Goal: Task Accomplishment & Management: Manage account settings

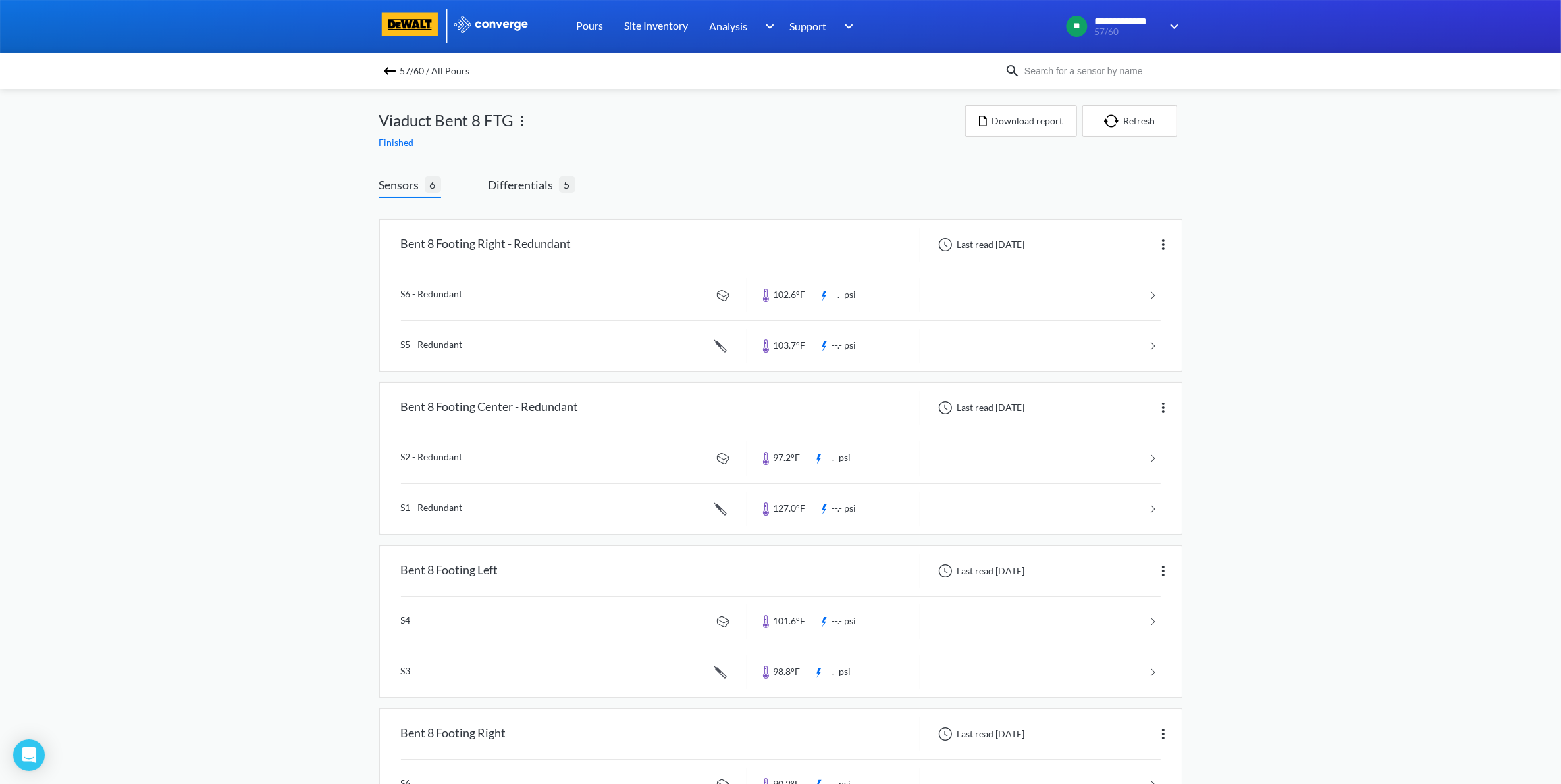
click at [412, 67] on span "57/60 / All Pours" at bounding box center [435, 70] width 70 height 19
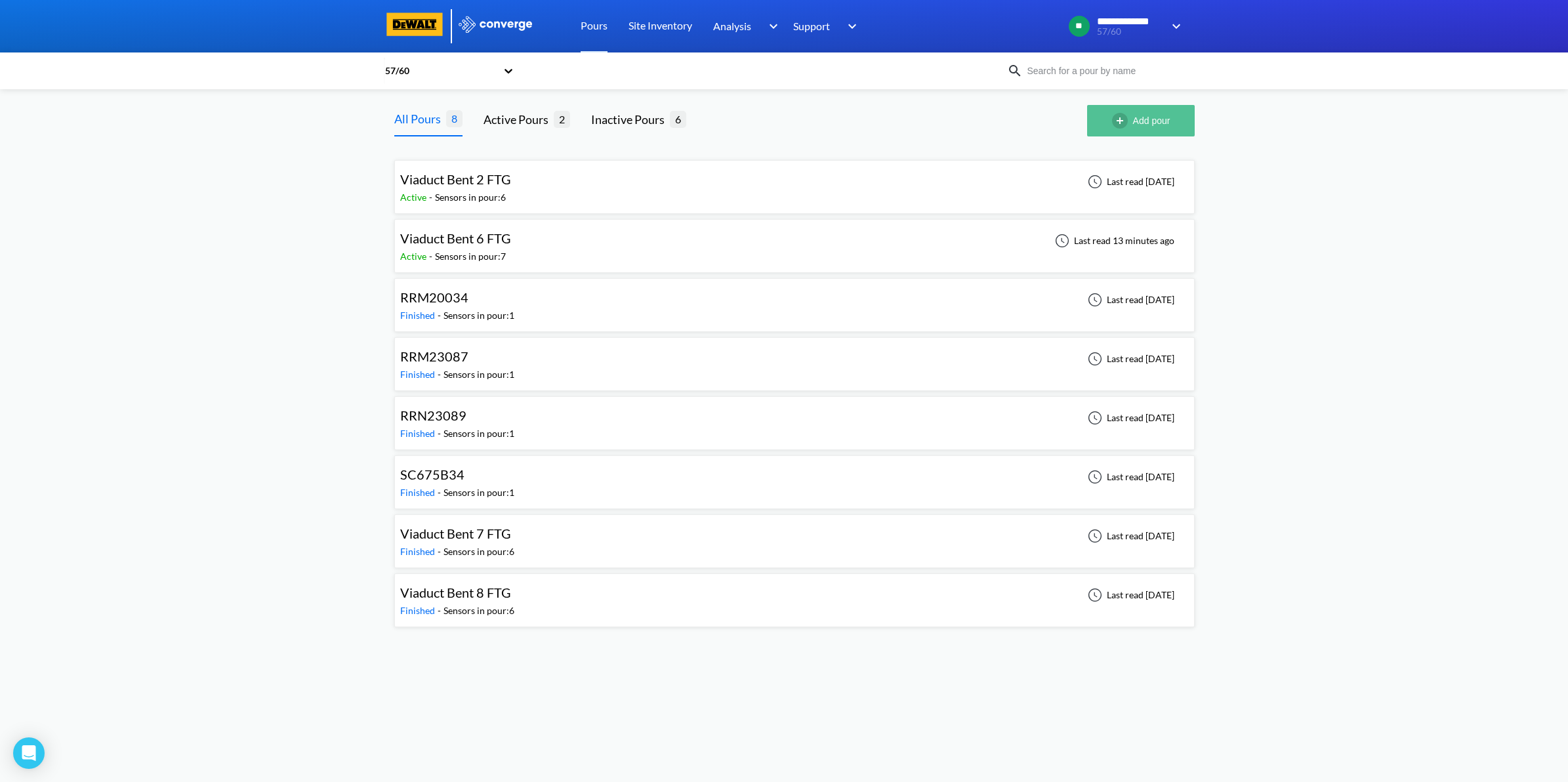
click at [1171, 121] on button "Add pour" at bounding box center [1141, 121] width 107 height 31
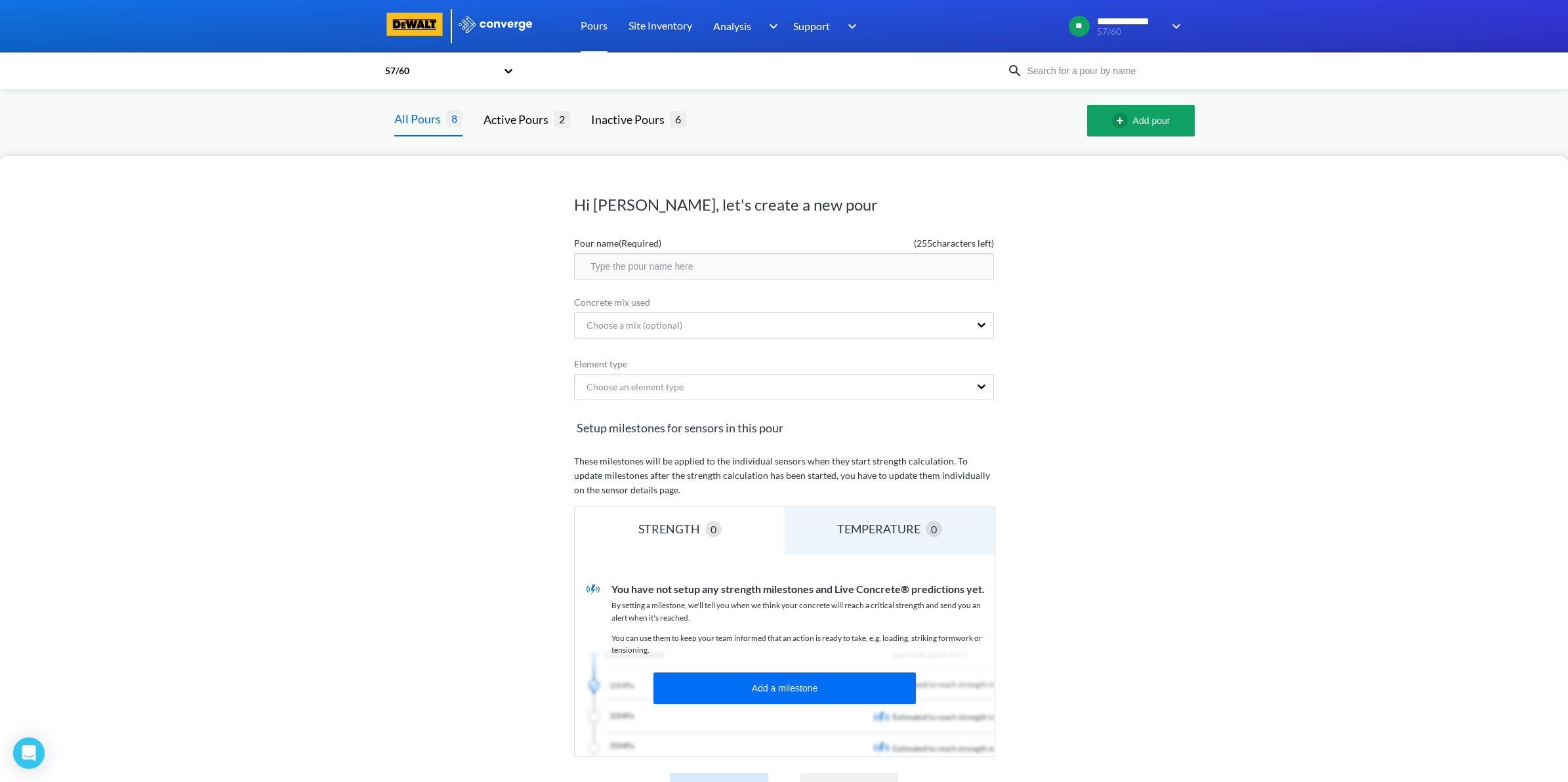
click at [808, 269] on input "text" at bounding box center [784, 267] width 420 height 26
type input "Viaduct Bent 5 Footing"
click at [890, 397] on div "Choose an element type" at bounding box center [772, 388] width 395 height 25
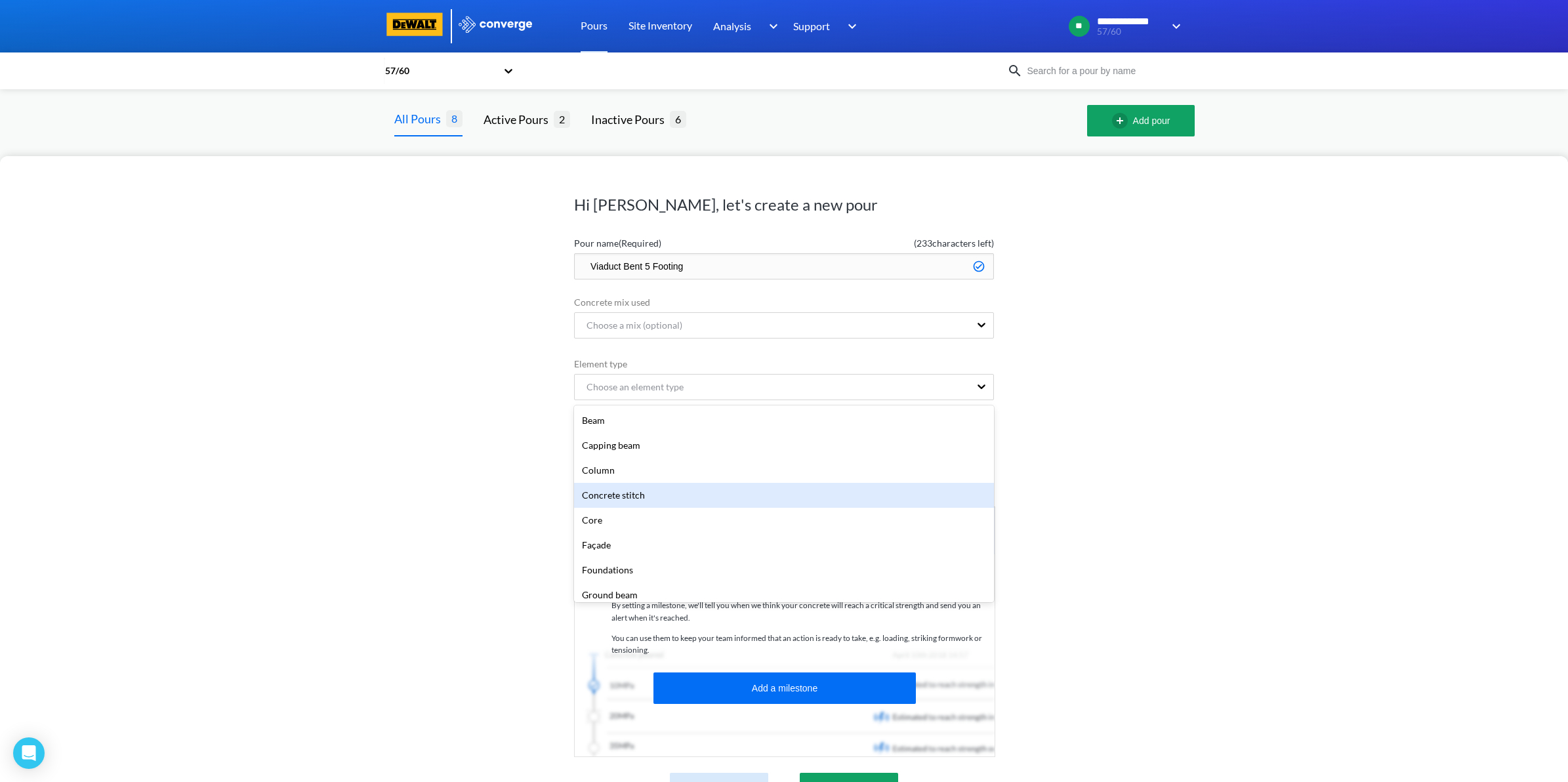
scroll to position [82, 0]
click at [776, 492] on div "Foundations" at bounding box center [784, 488] width 420 height 25
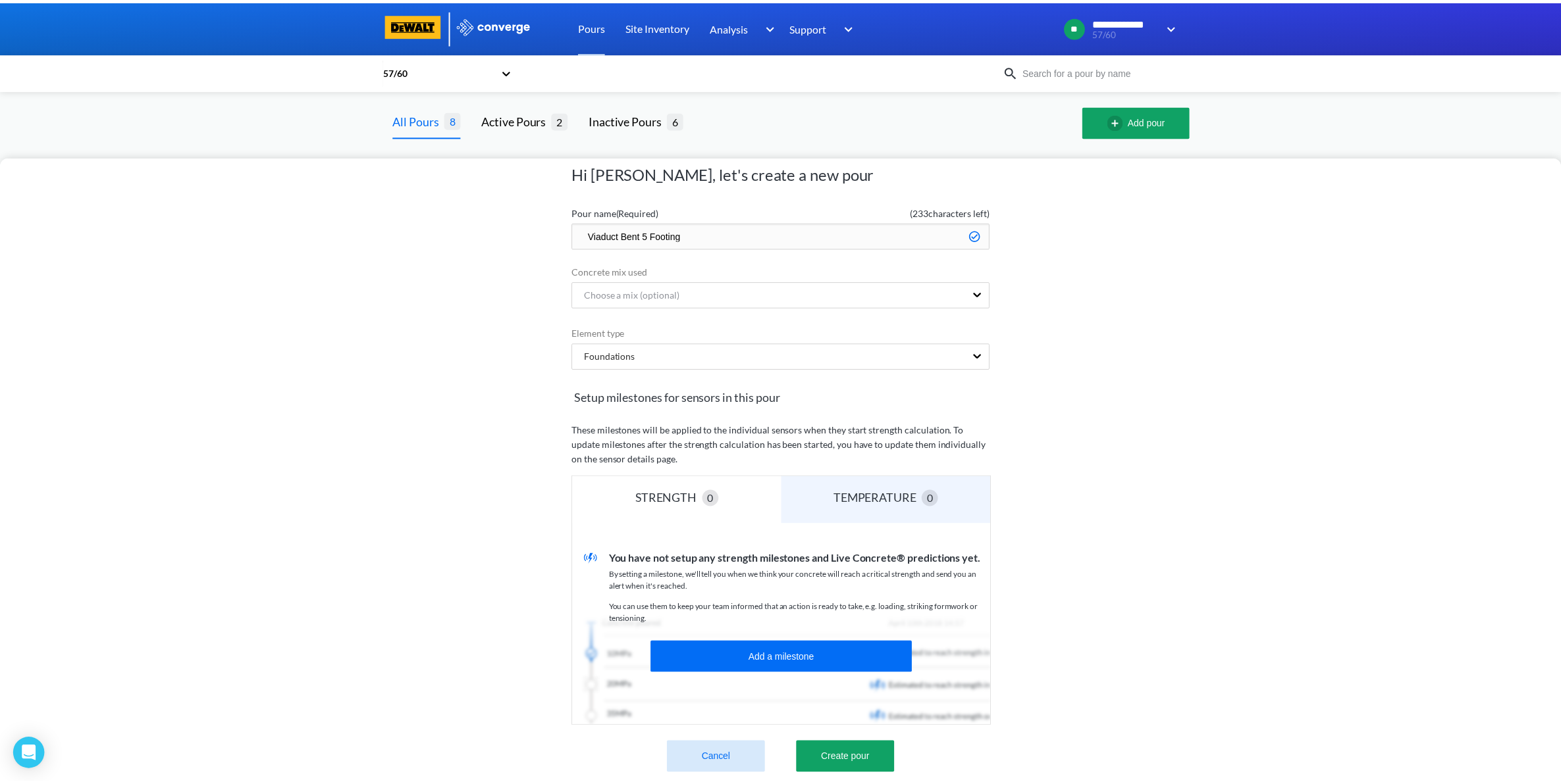
scroll to position [54, 0]
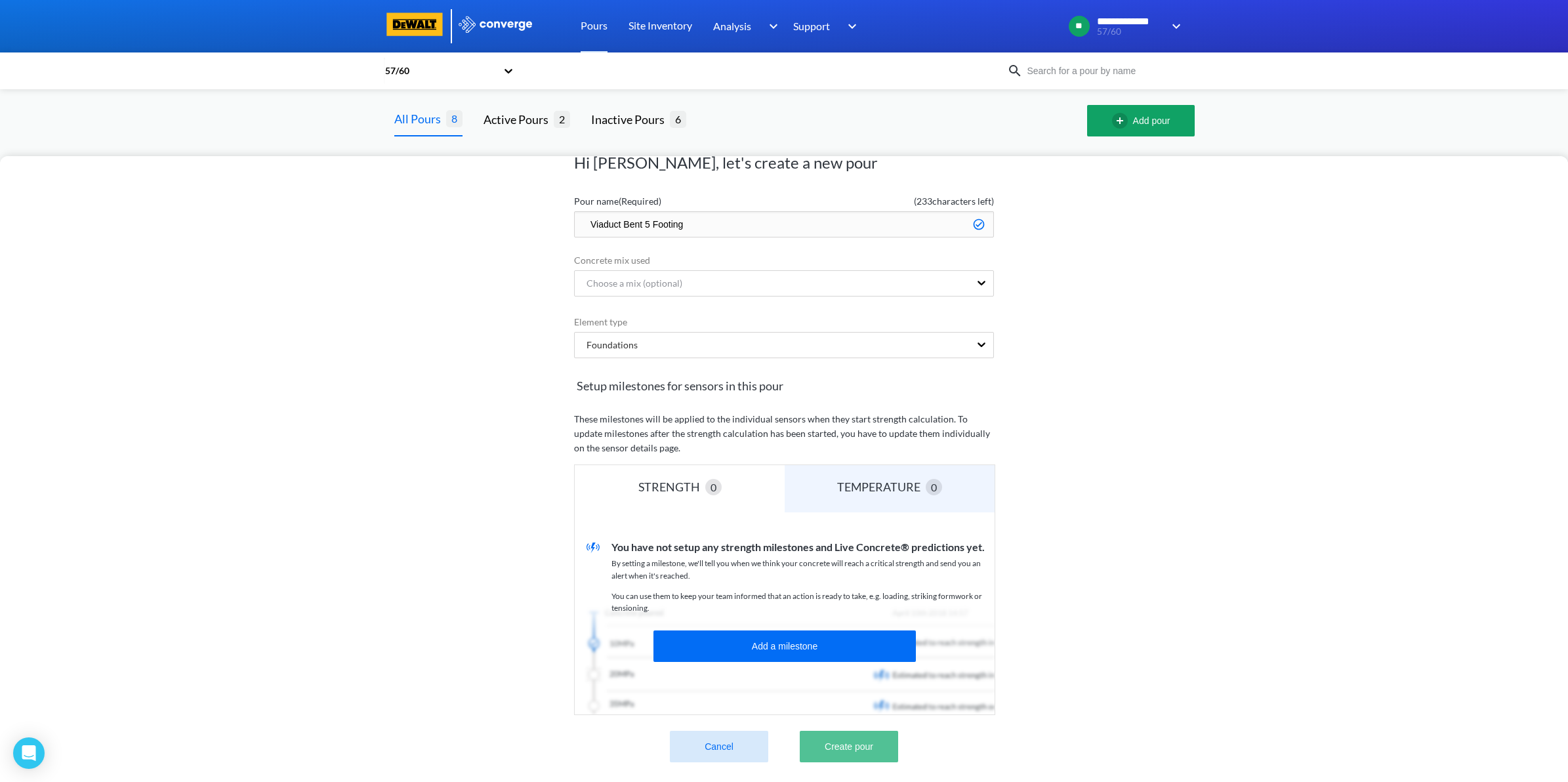
click at [851, 744] on button "Create pour" at bounding box center [849, 747] width 99 height 31
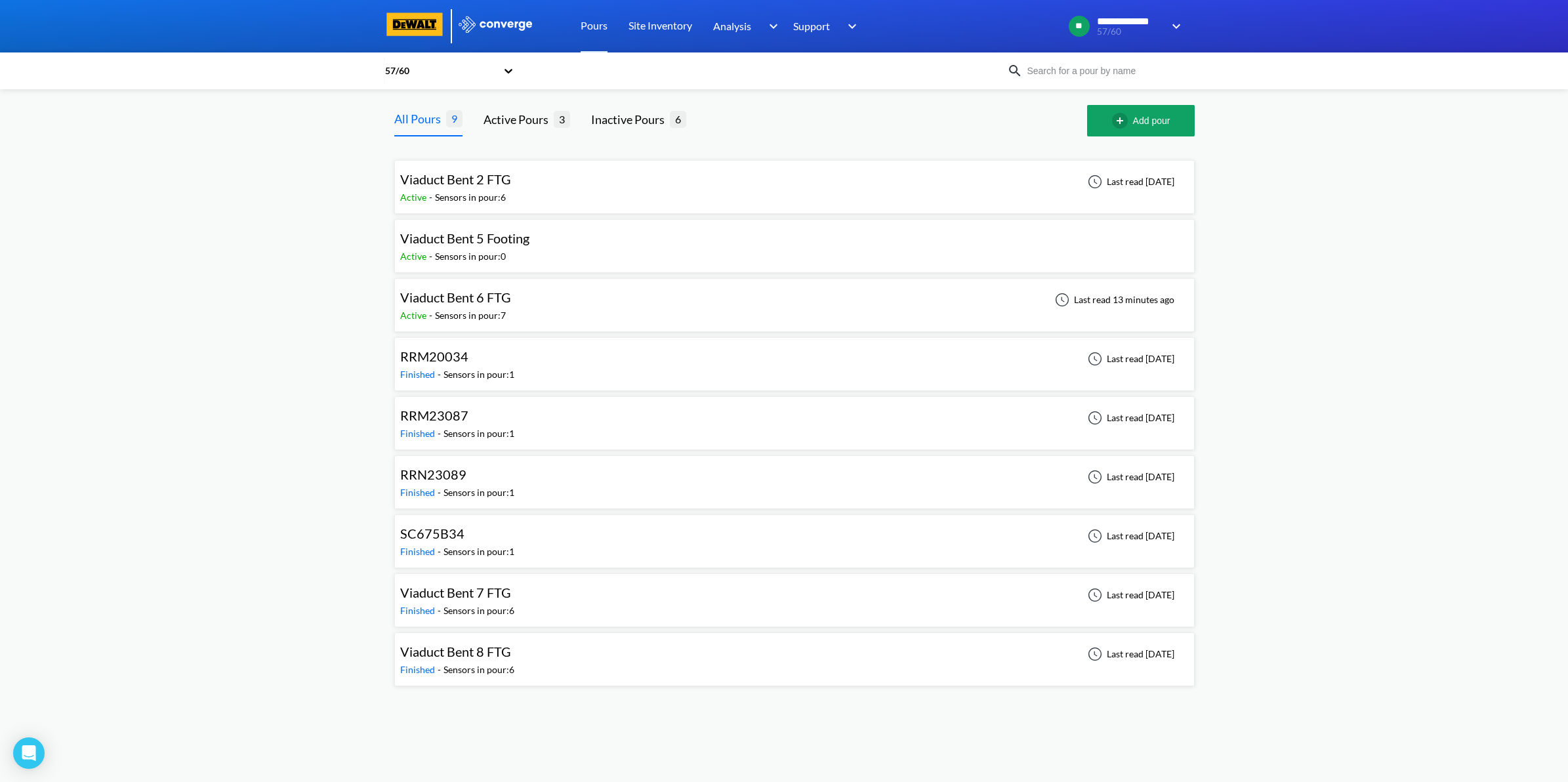
click at [519, 248] on div "Viaduct Bent 5 Footing" at bounding box center [464, 238] width 129 height 21
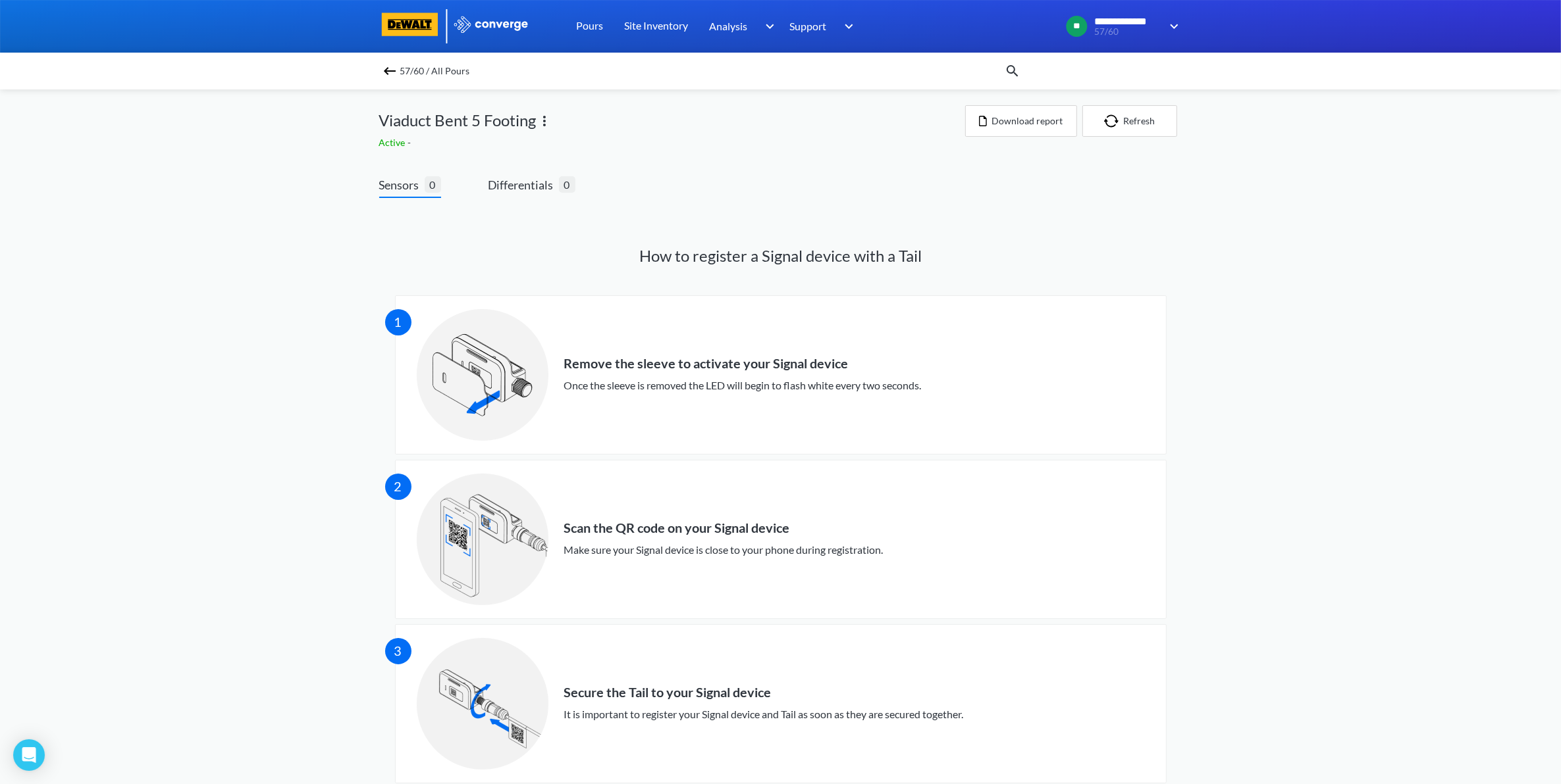
click at [544, 118] on img at bounding box center [544, 121] width 16 height 16
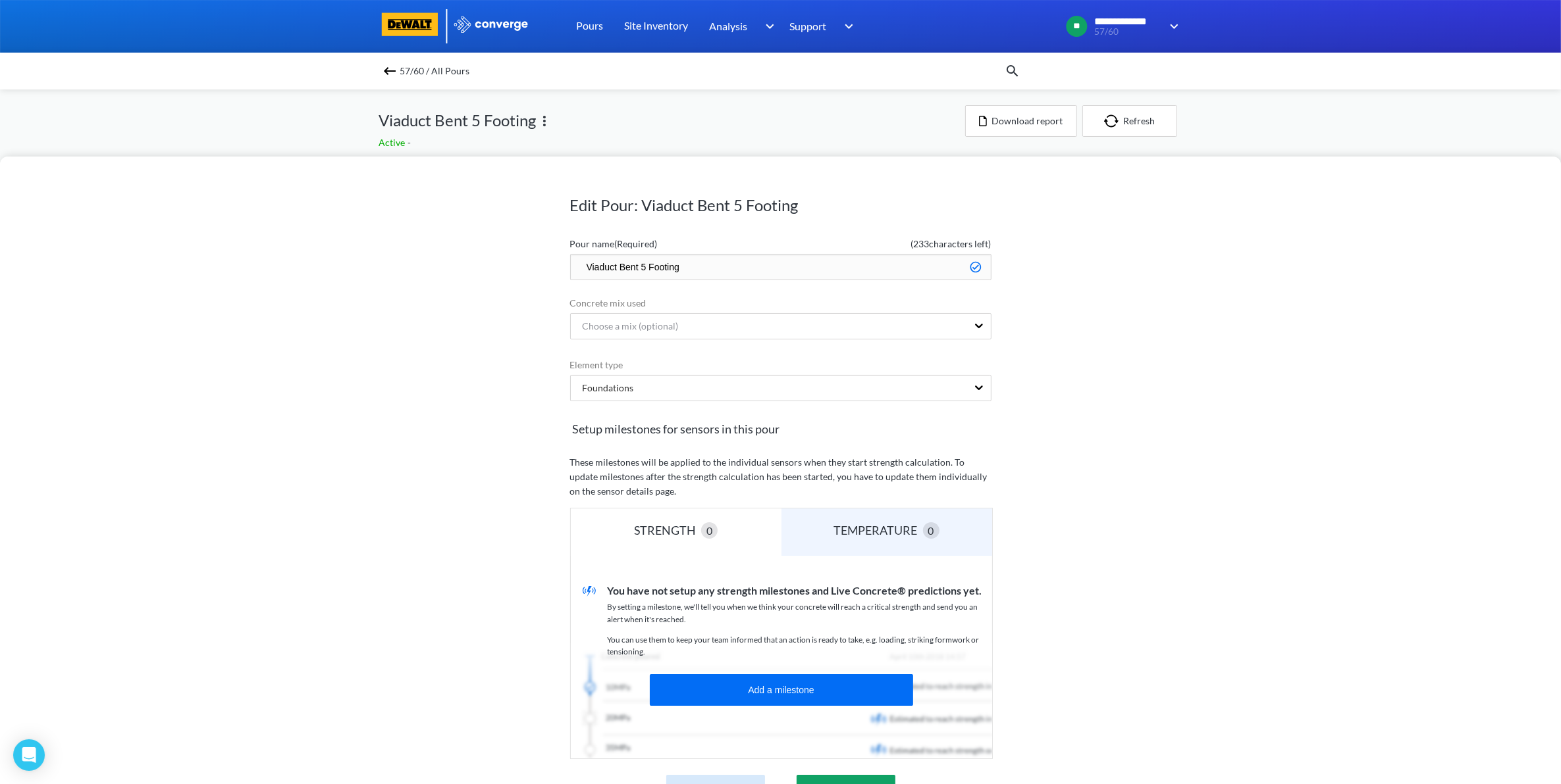
click at [712, 262] on input "Viaduct Bent 5 Footing" at bounding box center [780, 267] width 421 height 26
type input "Viaduct Bent 5 FTG"
click at [796, 775] on button "Save" at bounding box center [845, 791] width 99 height 31
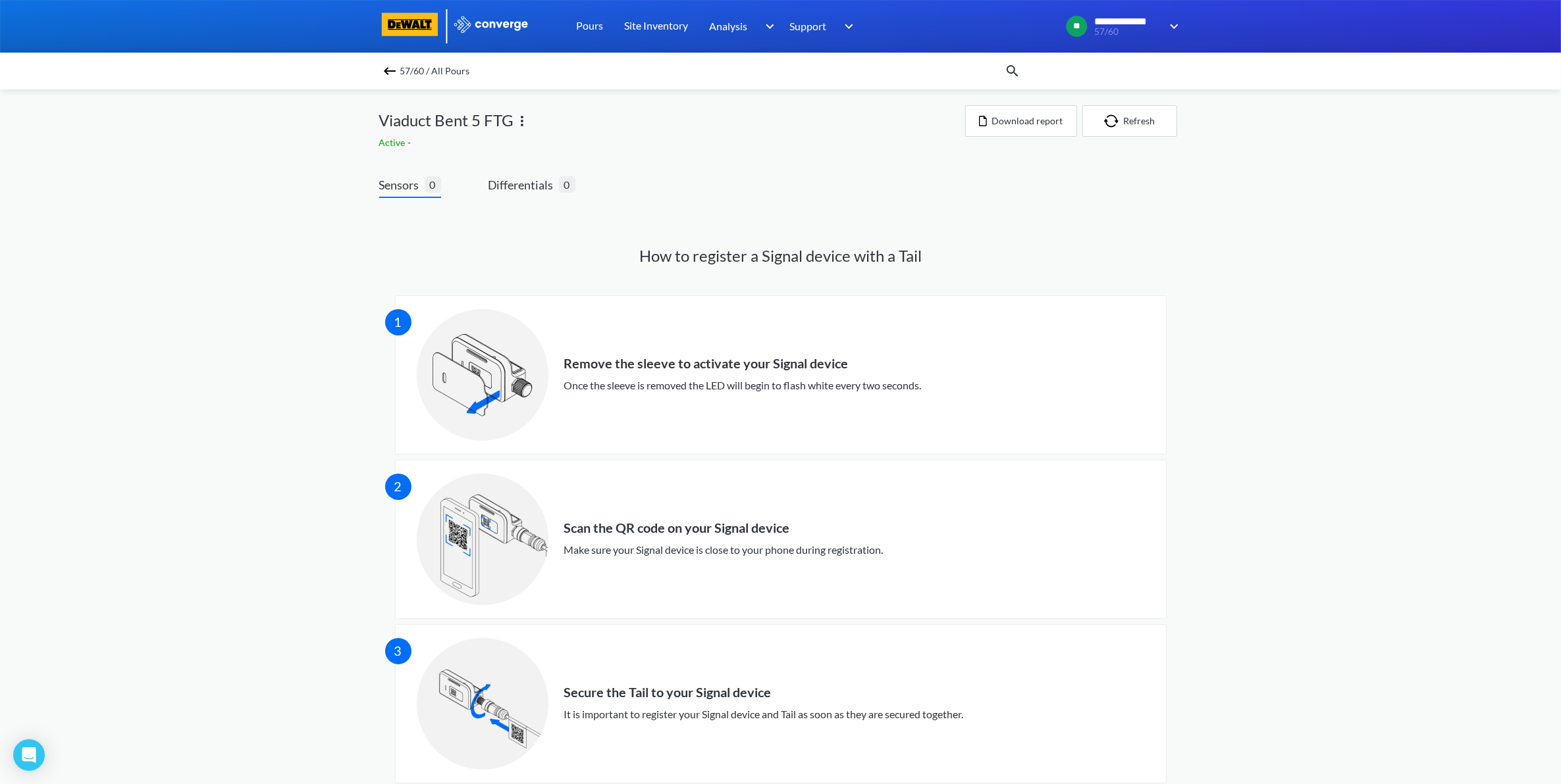
click at [383, 73] on div "57/60 / All Pours" at bounding box center [780, 71] width 1561 height 37
click at [391, 71] on img at bounding box center [390, 71] width 16 height 16
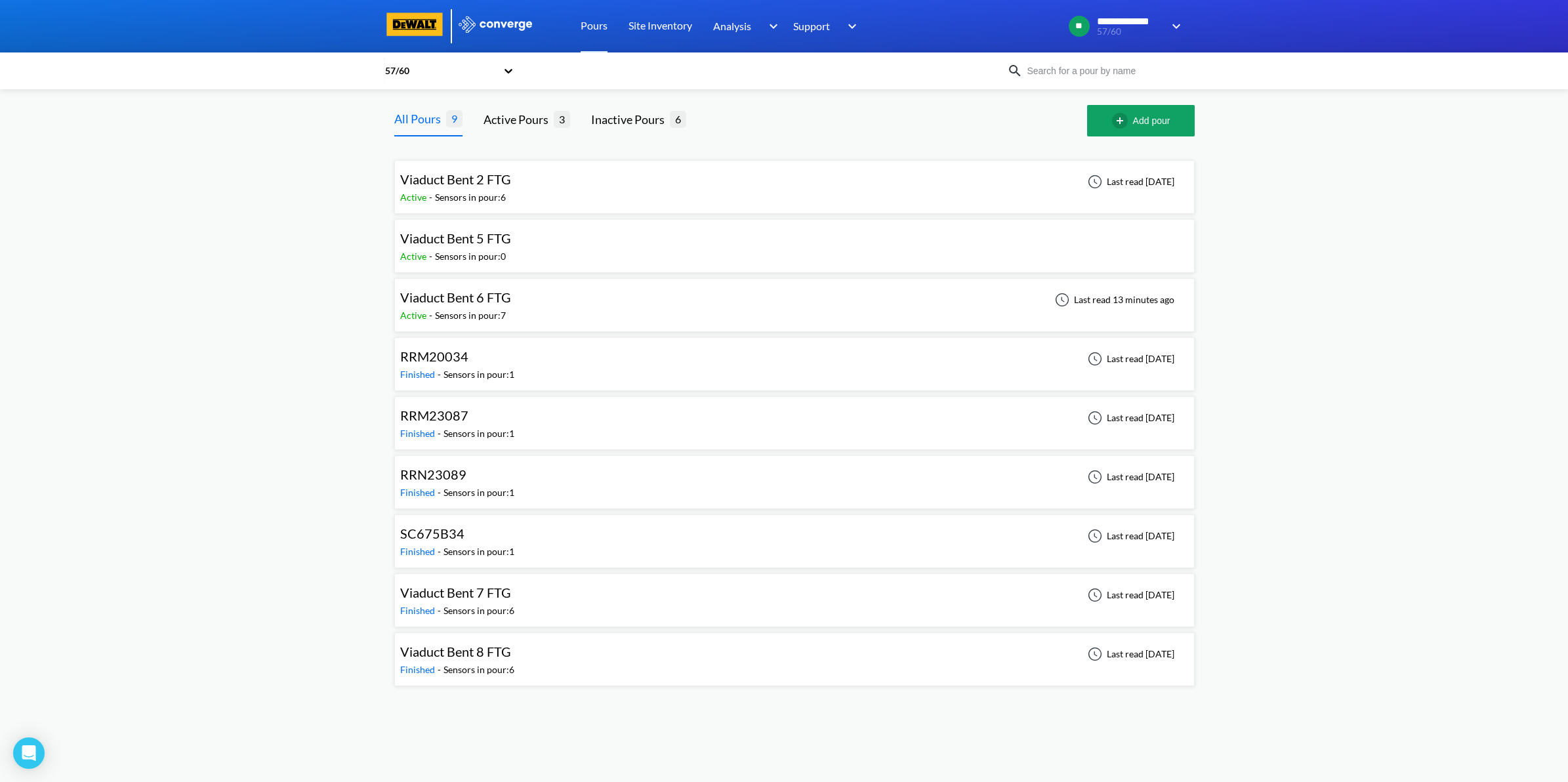
click at [795, 189] on div "Viaduct Bent 2 FTG Active - Sensors in pour: 6 Last read [DATE]" at bounding box center [794, 186] width 788 height 42
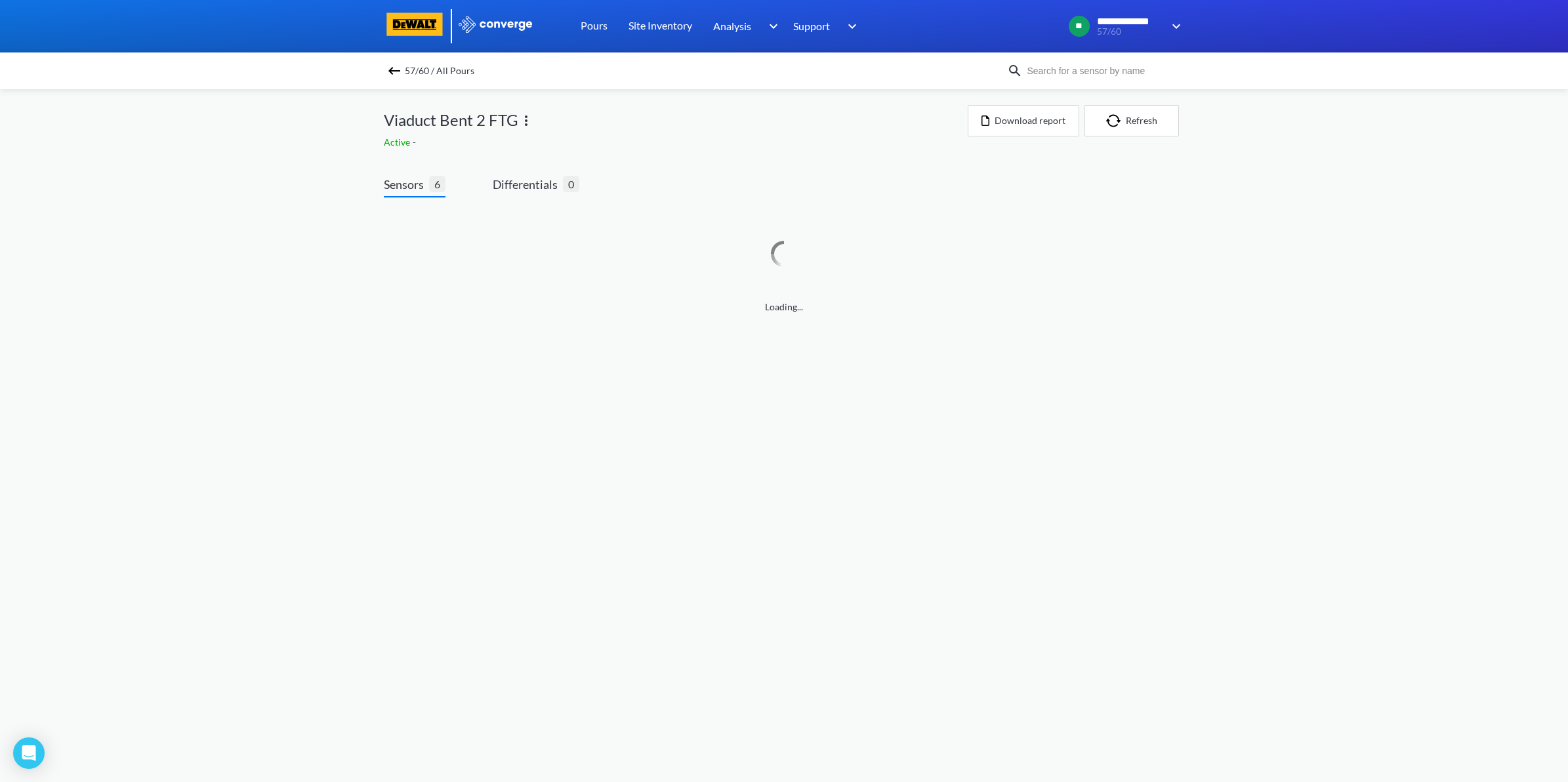
click at [524, 118] on img at bounding box center [526, 121] width 16 height 16
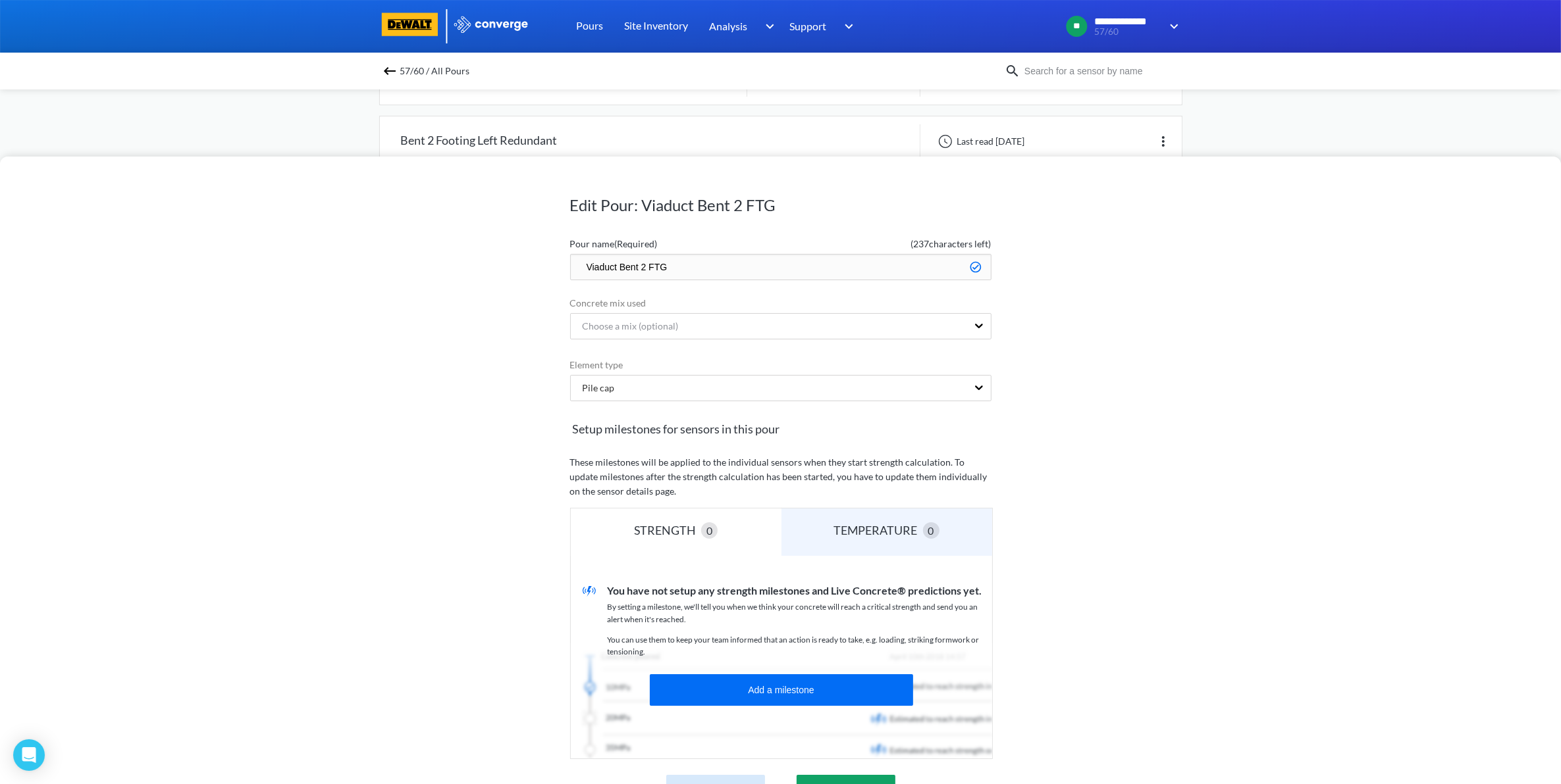
scroll to position [140, 0]
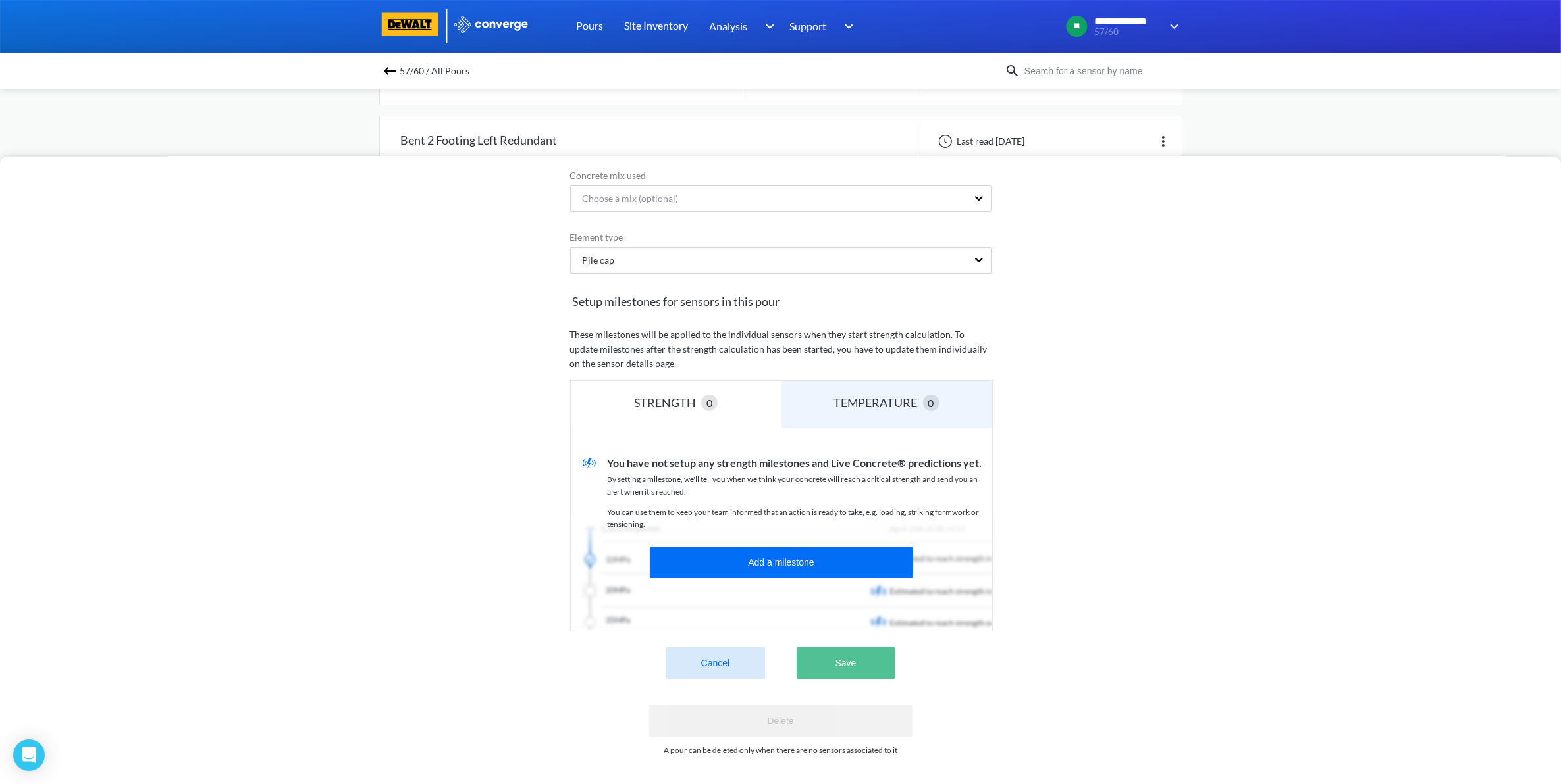
click at [847, 648] on button "Save" at bounding box center [845, 664] width 99 height 31
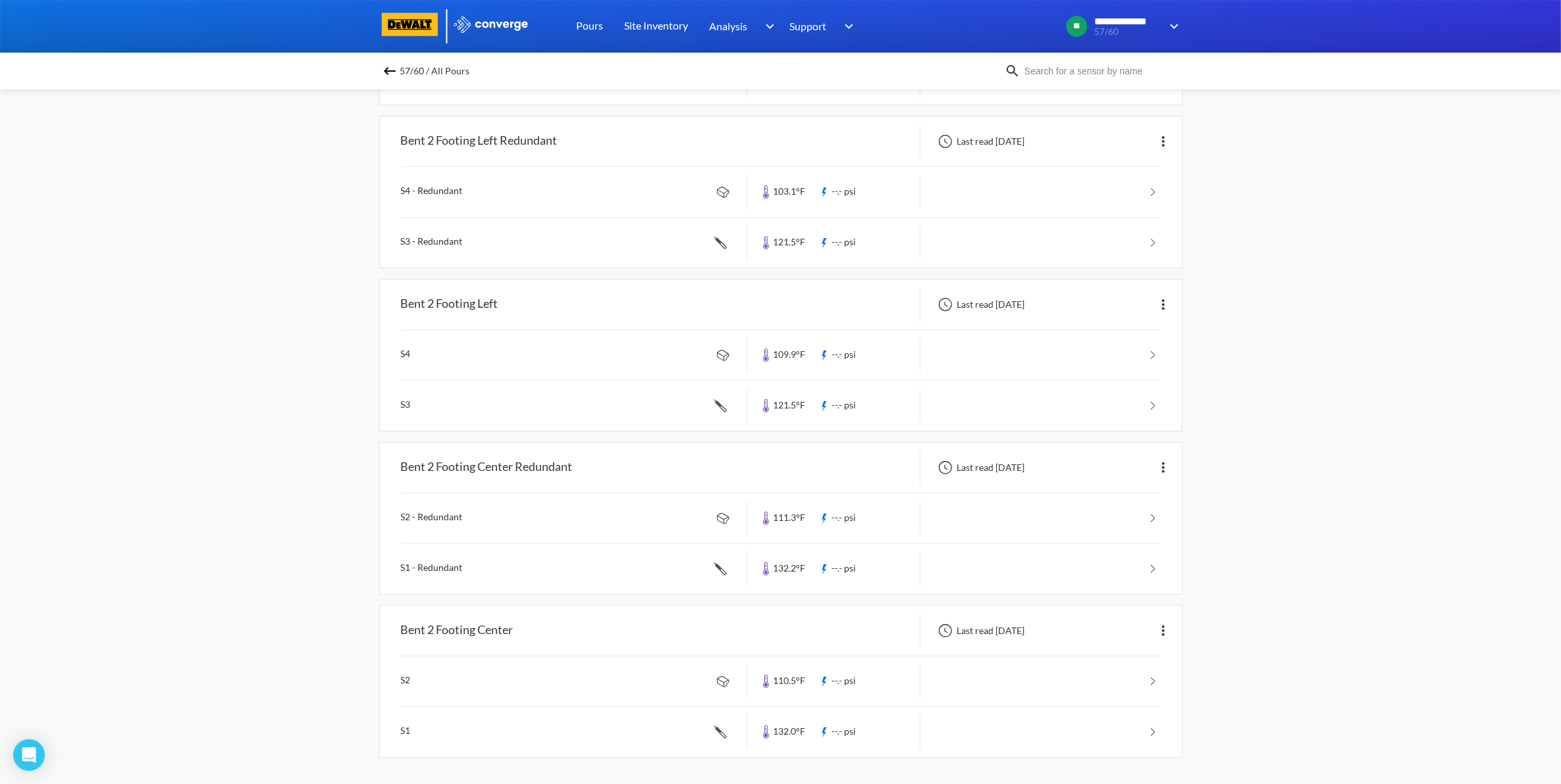
click at [396, 69] on img at bounding box center [390, 71] width 16 height 16
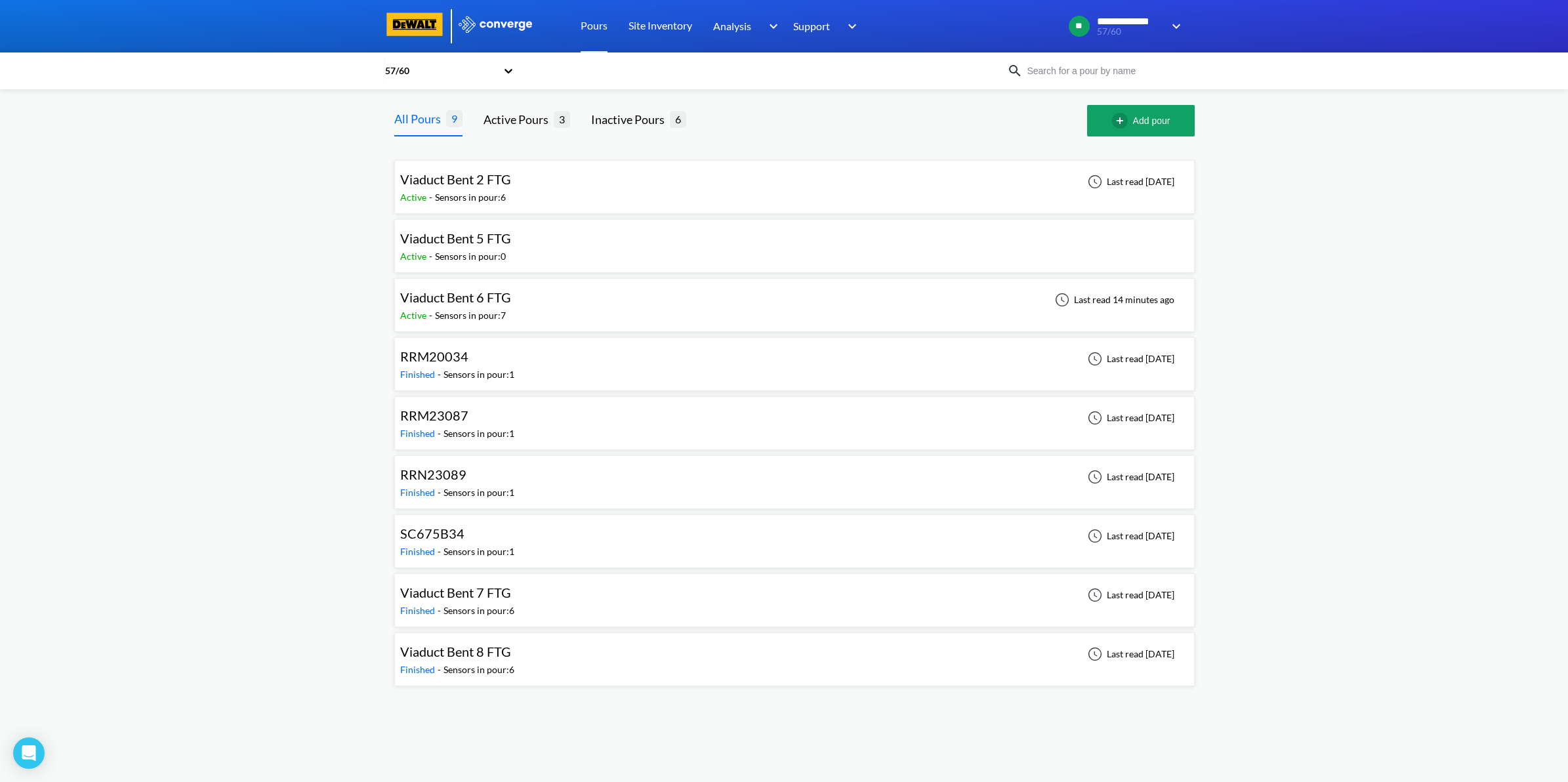
drag, startPoint x: 578, startPoint y: 608, endPoint x: 512, endPoint y: 602, distance: 66.3
click at [578, 608] on div "Viaduct Bent 7 FTG Finished - Sensors in pour: 6 Last read [DATE]" at bounding box center [794, 600] width 788 height 42
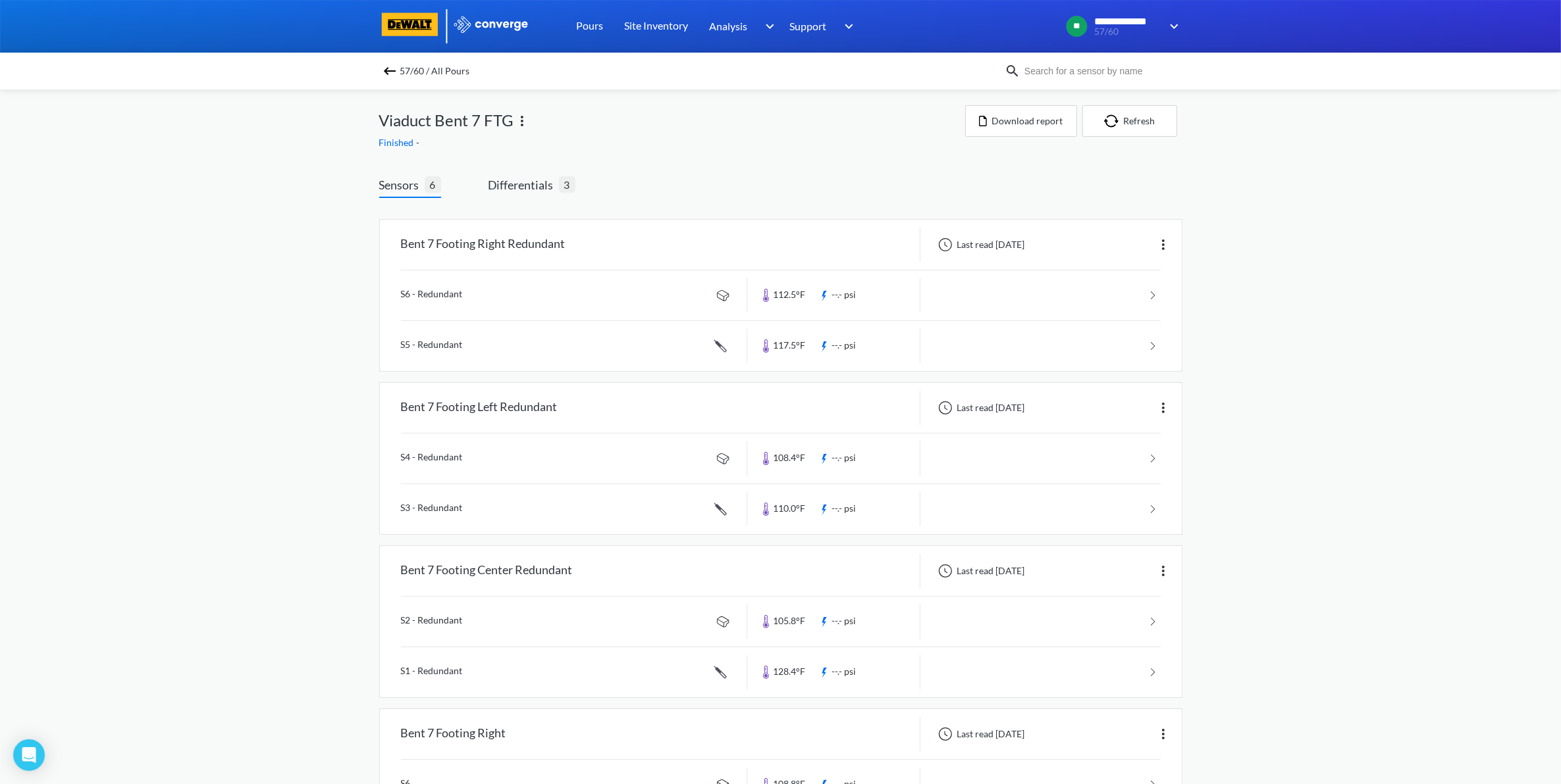
click at [526, 127] on img at bounding box center [522, 121] width 16 height 16
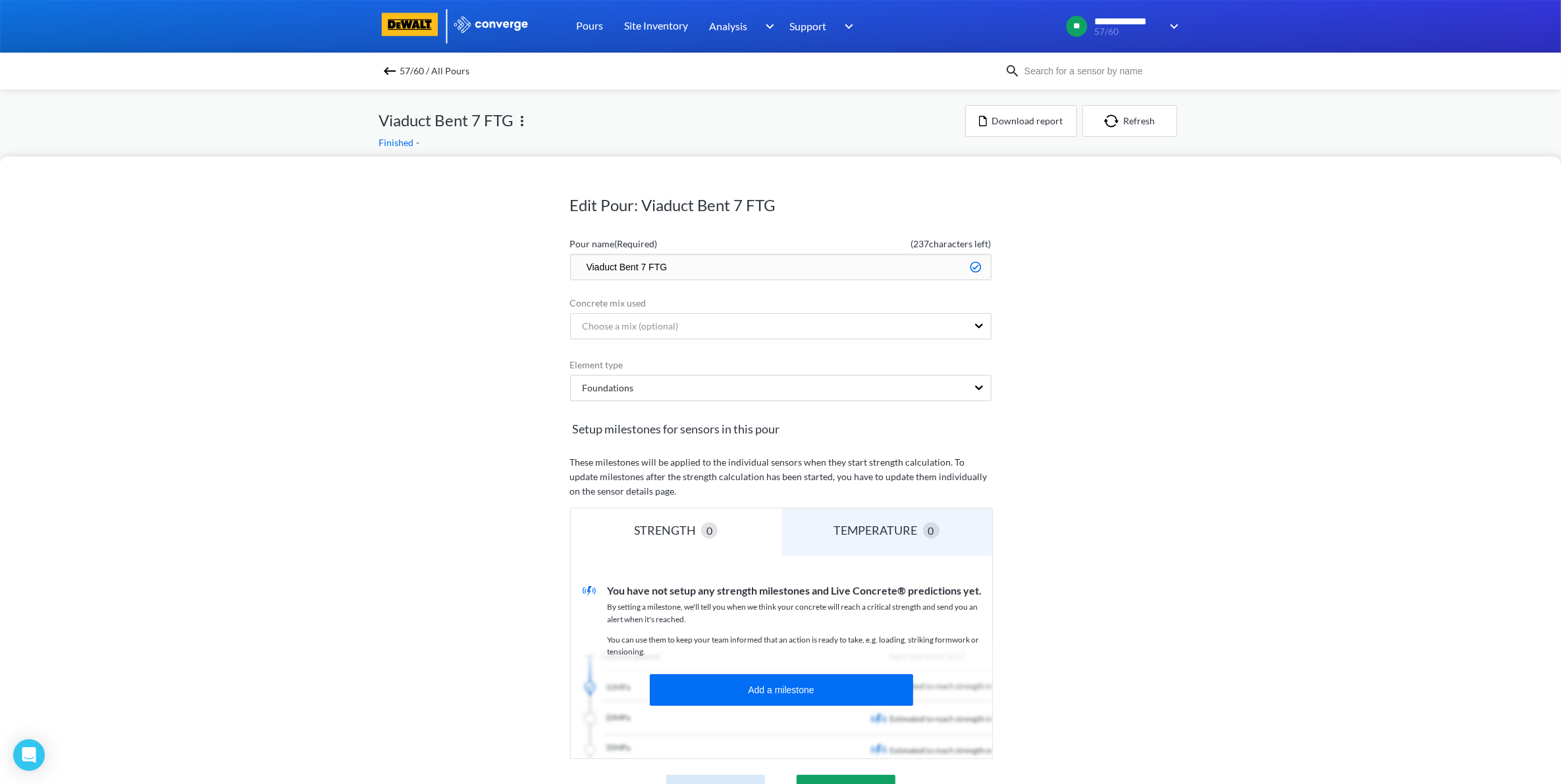
click at [706, 106] on div "Edit Pour: Viaduct Bent 7 FTG Pour name (Required) ( 237 characters left) Viadu…" at bounding box center [780, 392] width 1561 height 784
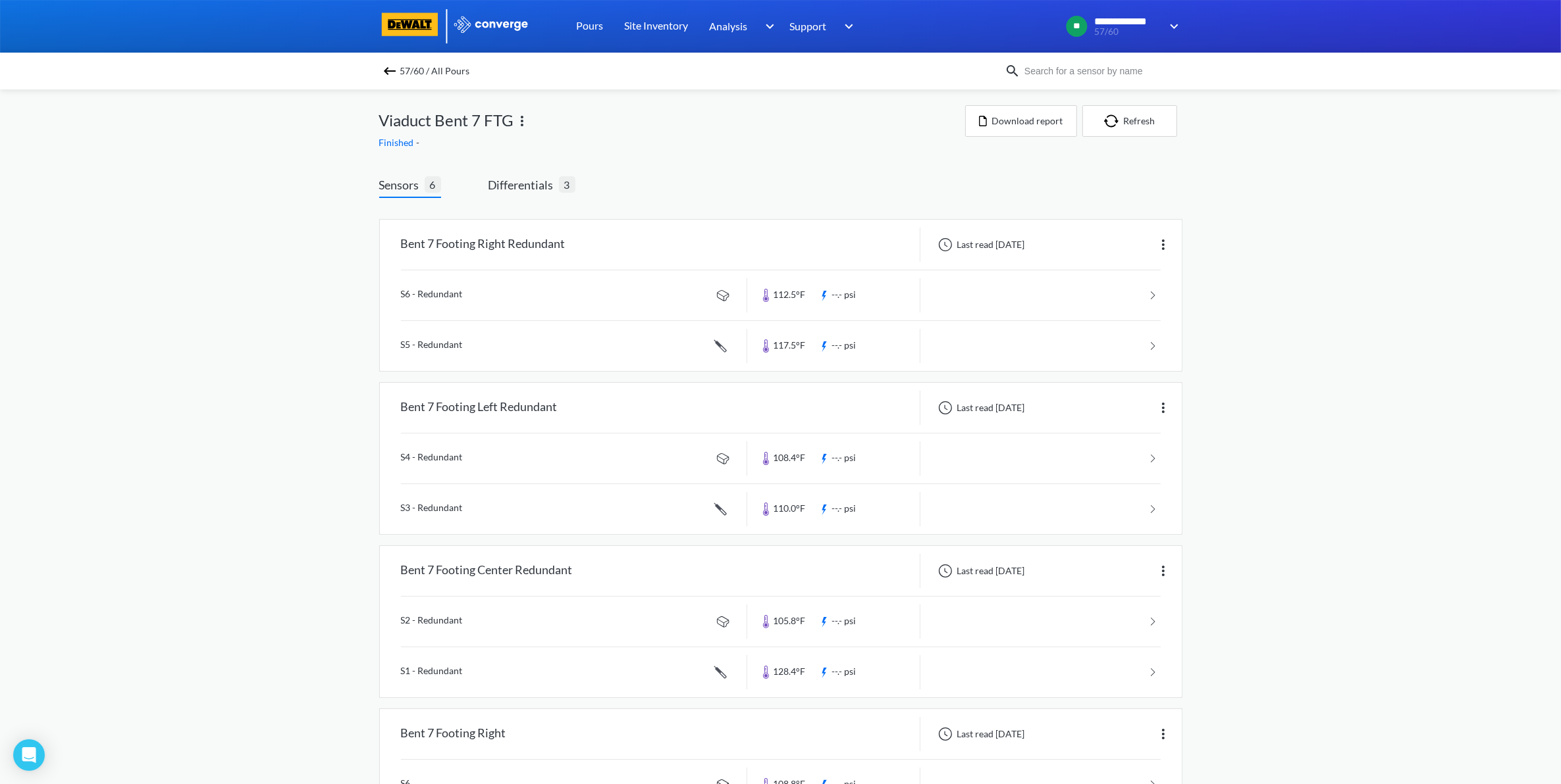
click at [406, 65] on span "57/60 / All Pours" at bounding box center [435, 70] width 70 height 19
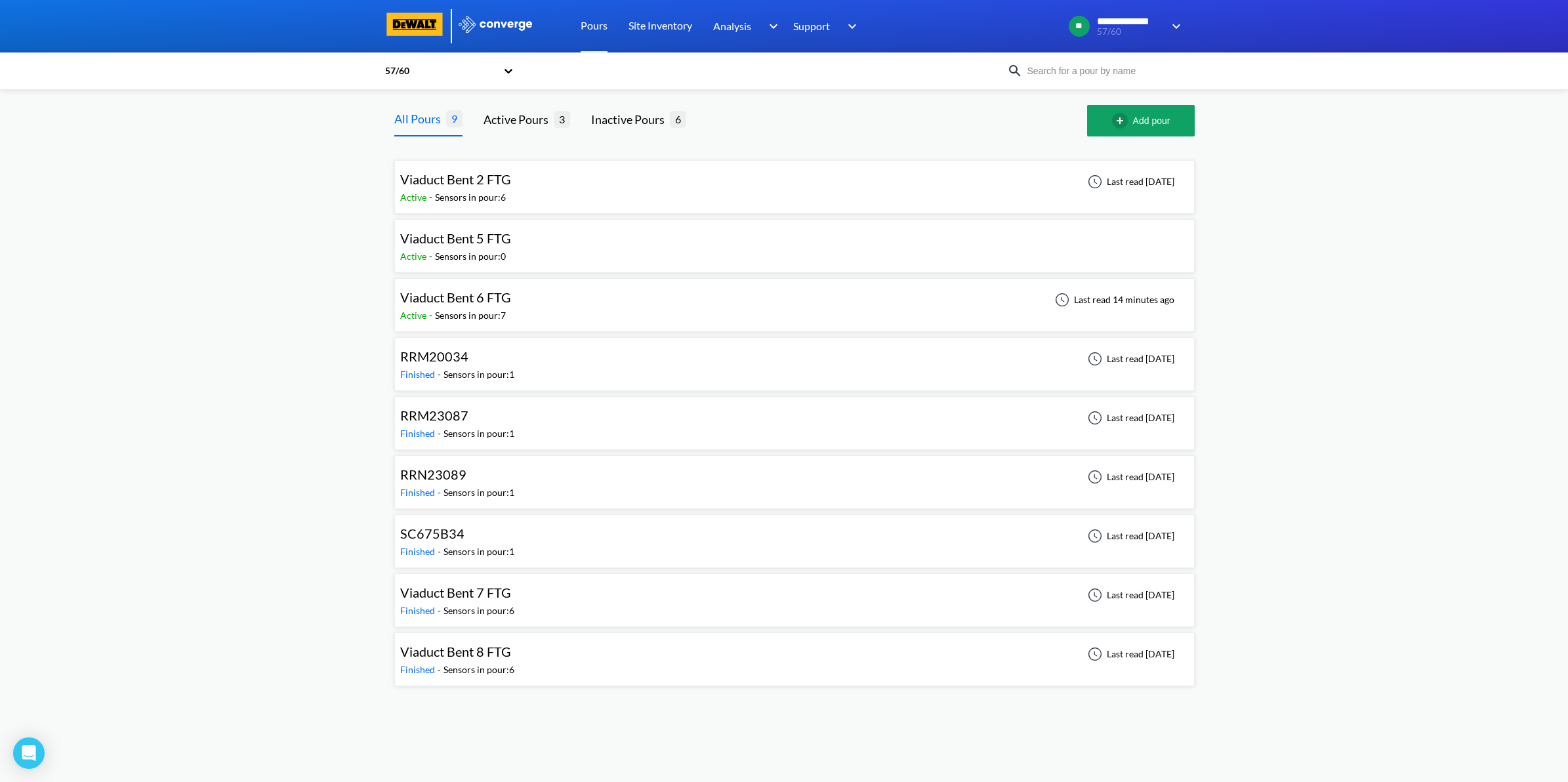
drag, startPoint x: 733, startPoint y: 185, endPoint x: 575, endPoint y: 195, distance: 158.3
click at [575, 195] on div "Viaduct Bent 2 FTG Active - Sensors in pour: 6 Last read [DATE]" at bounding box center [794, 186] width 788 height 42
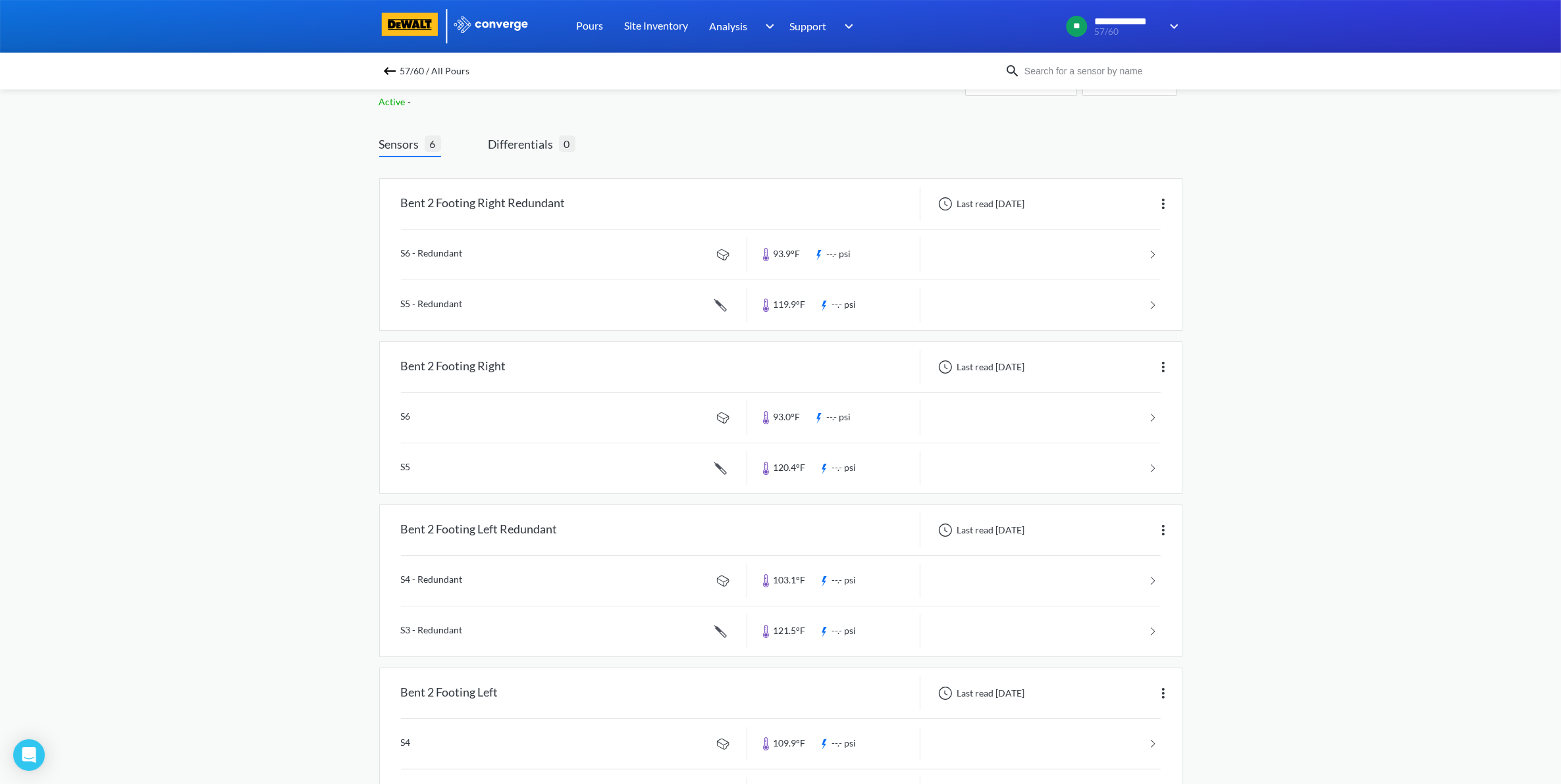
scroll to position [82, 0]
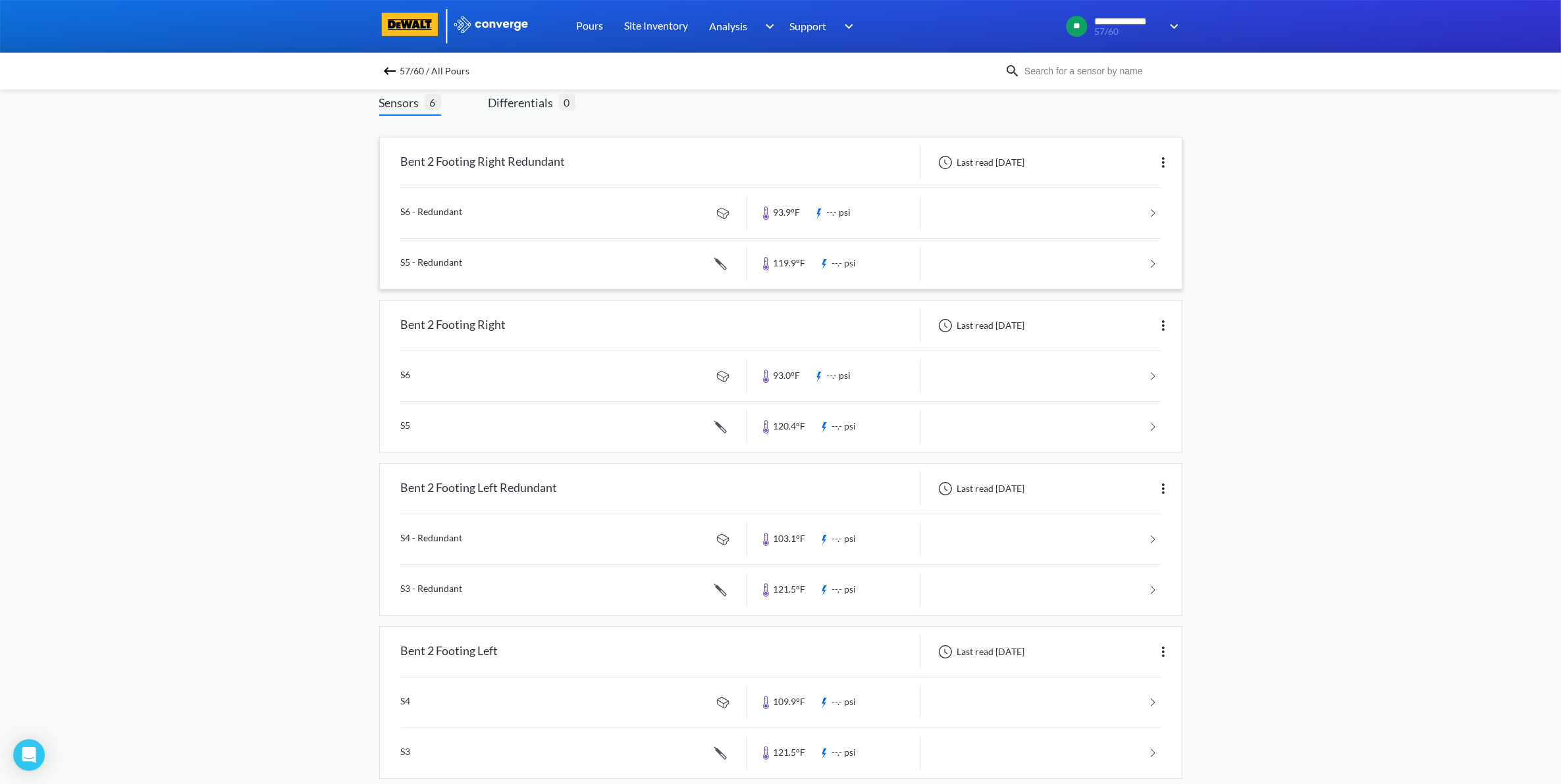
click at [1154, 160] on div "Last read [DATE]" at bounding box center [1051, 162] width 261 height 34
click at [1159, 155] on img at bounding box center [1163, 162] width 16 height 16
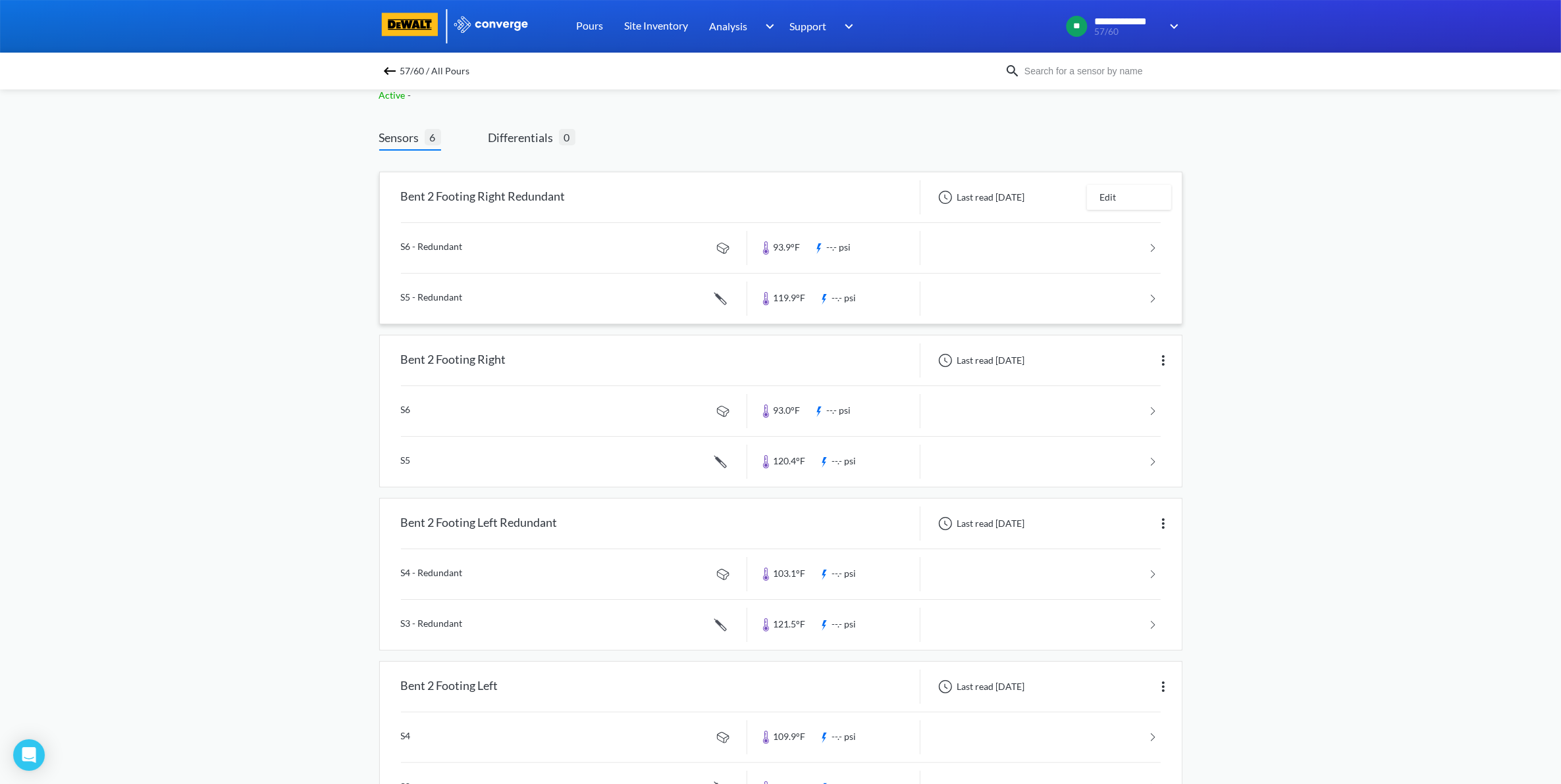
scroll to position [0, 0]
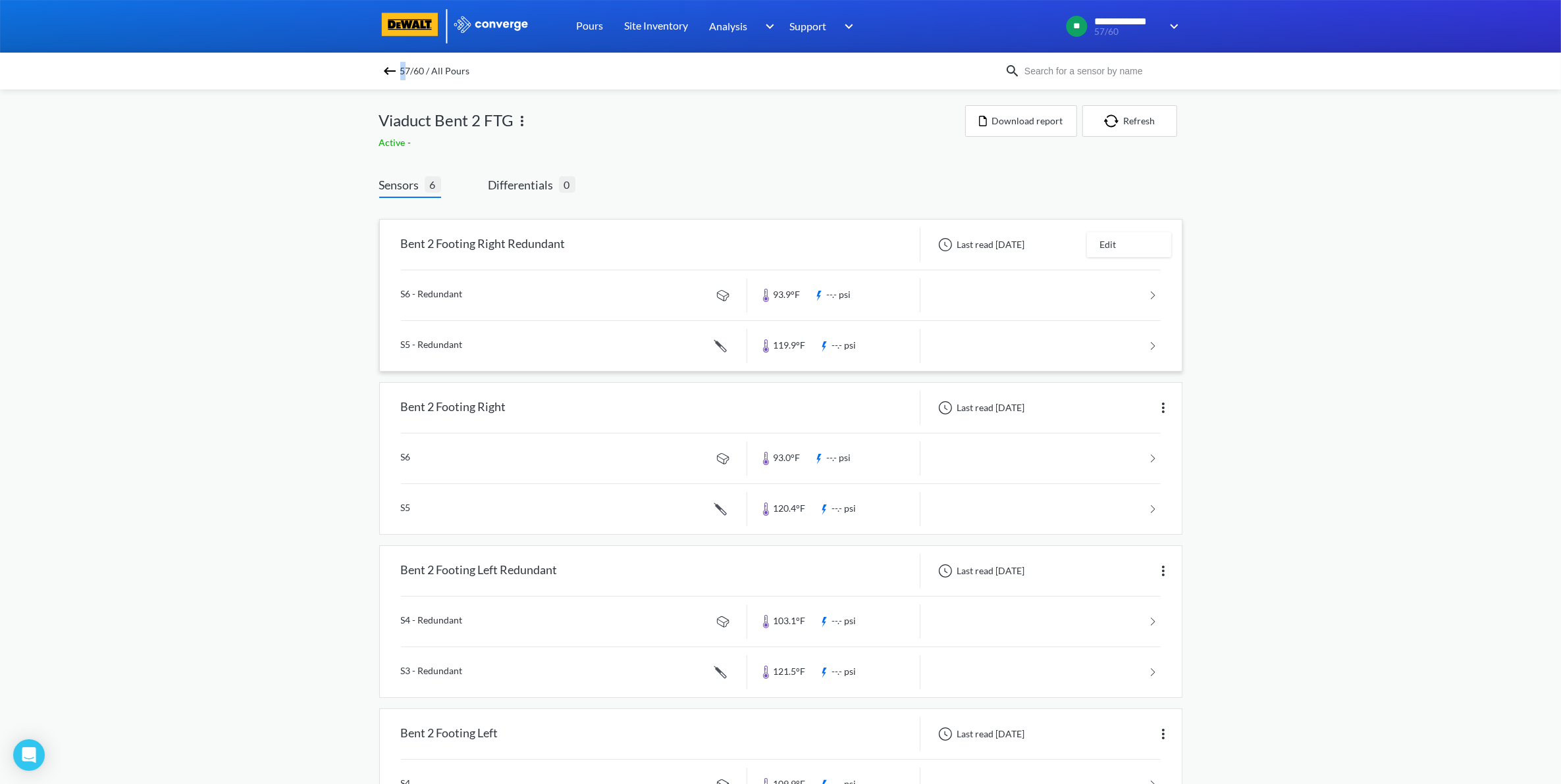
click at [408, 82] on div "57/60 / All Pours" at bounding box center [780, 71] width 1561 height 37
drag, startPoint x: 408, startPoint y: 82, endPoint x: 376, endPoint y: 68, distance: 34.9
click at [376, 69] on div "57/60 / All Pours" at bounding box center [780, 71] width 1561 height 37
click at [387, 67] on div "57/60 / All Pours" at bounding box center [691, 70] width 626 height 19
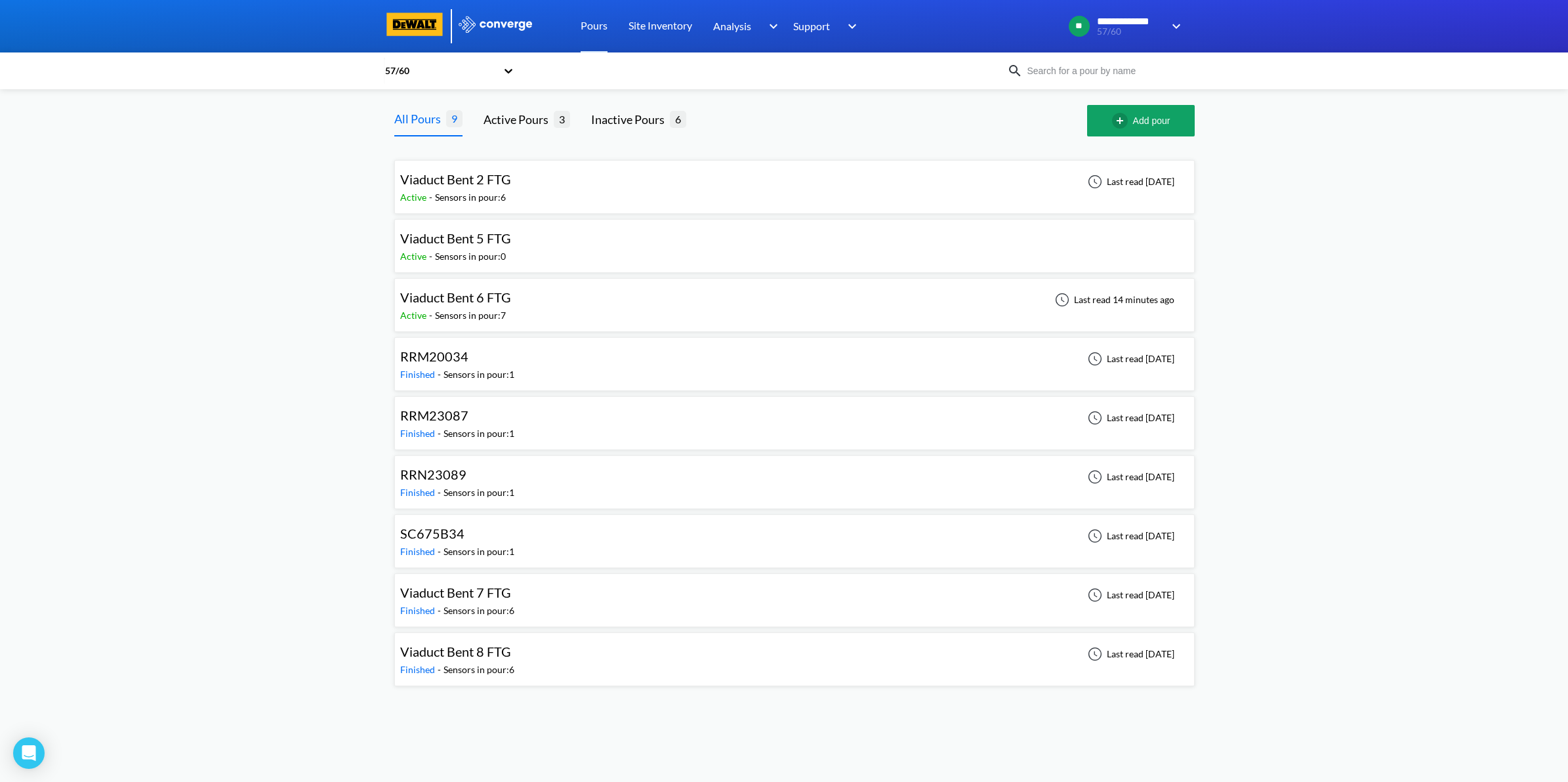
click at [435, 361] on span "RRM20034" at bounding box center [434, 356] width 68 height 16
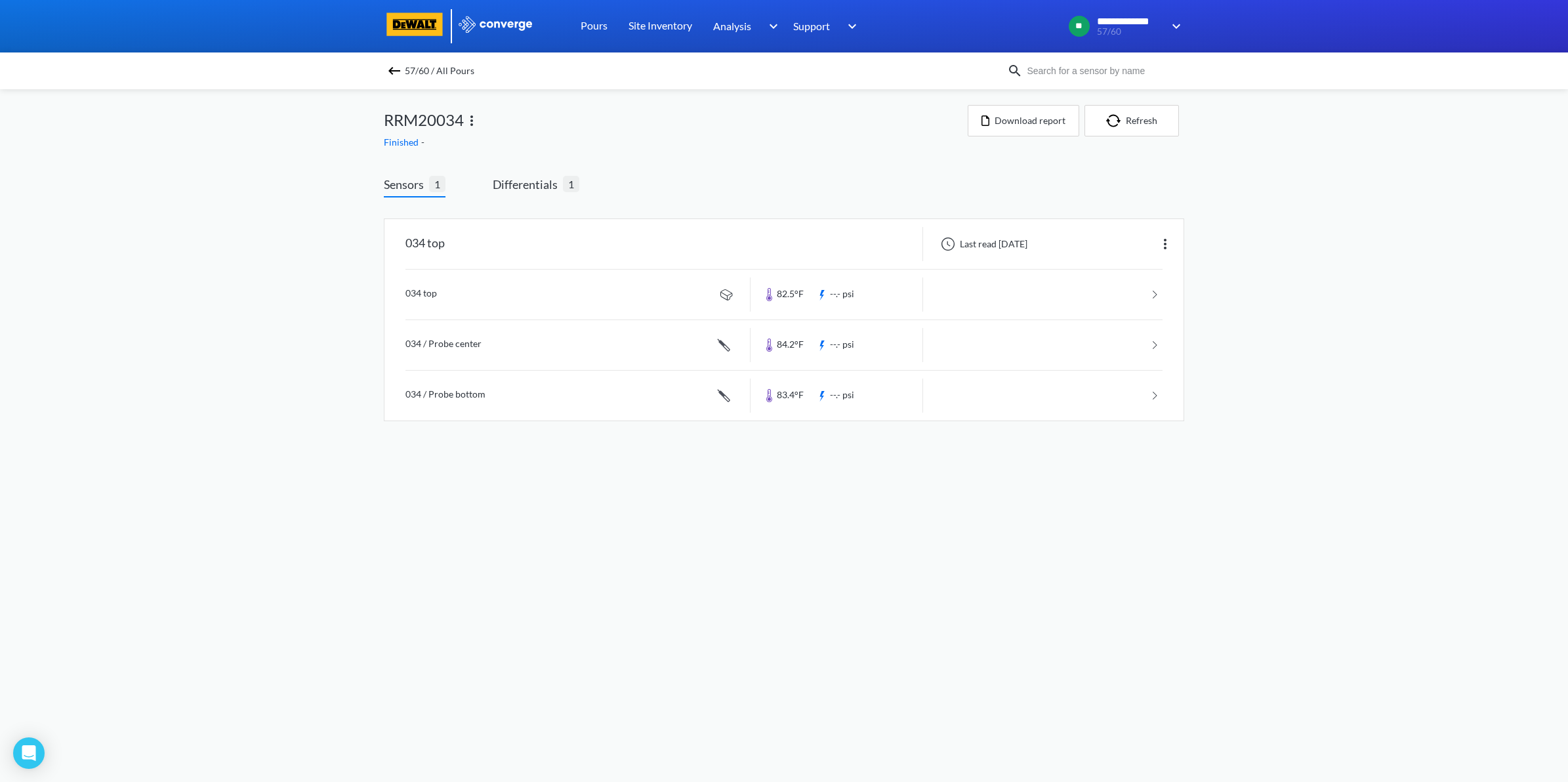
click at [1127, 322] on link at bounding box center [784, 345] width 757 height 50
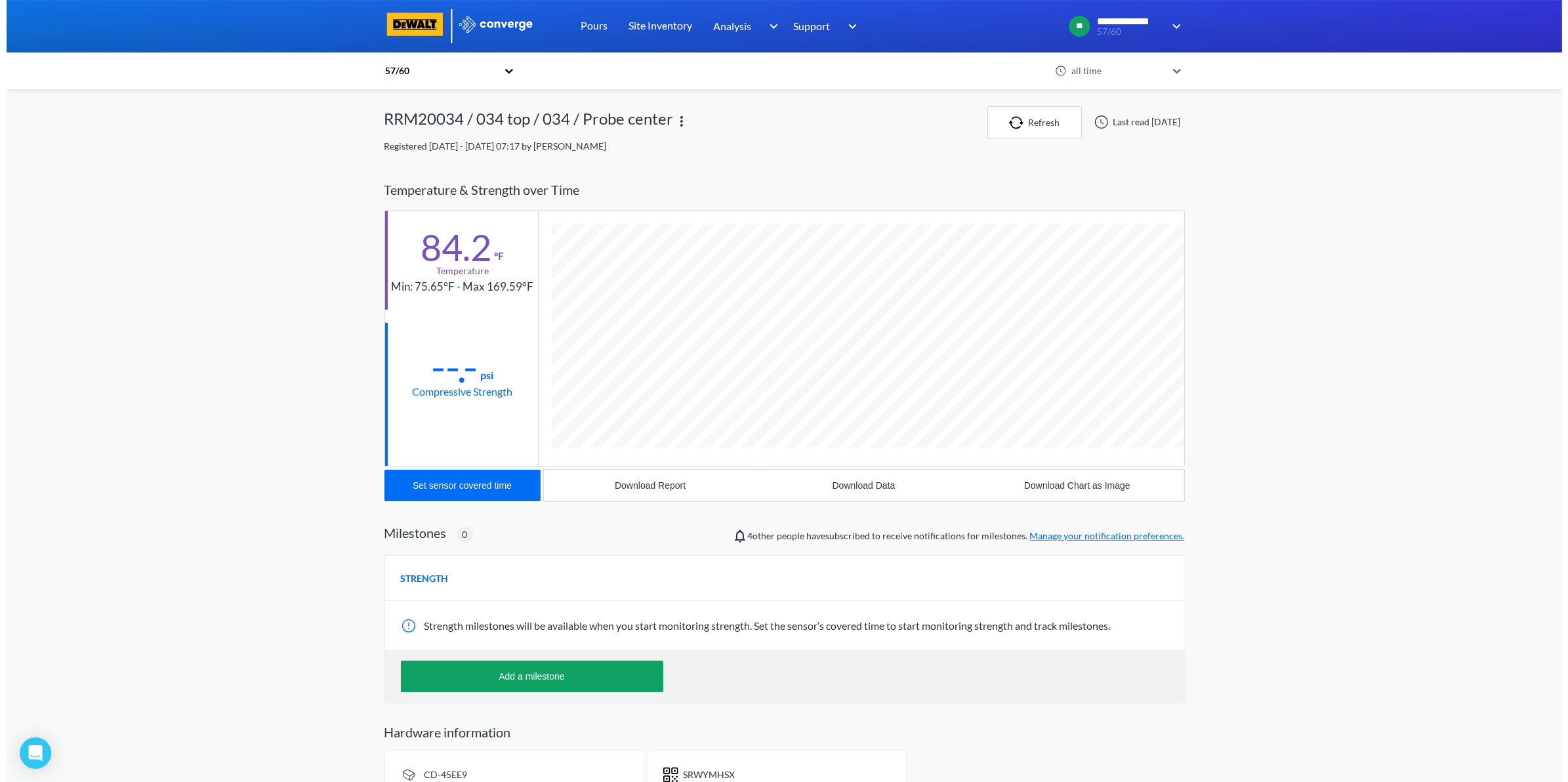
scroll to position [719, 800]
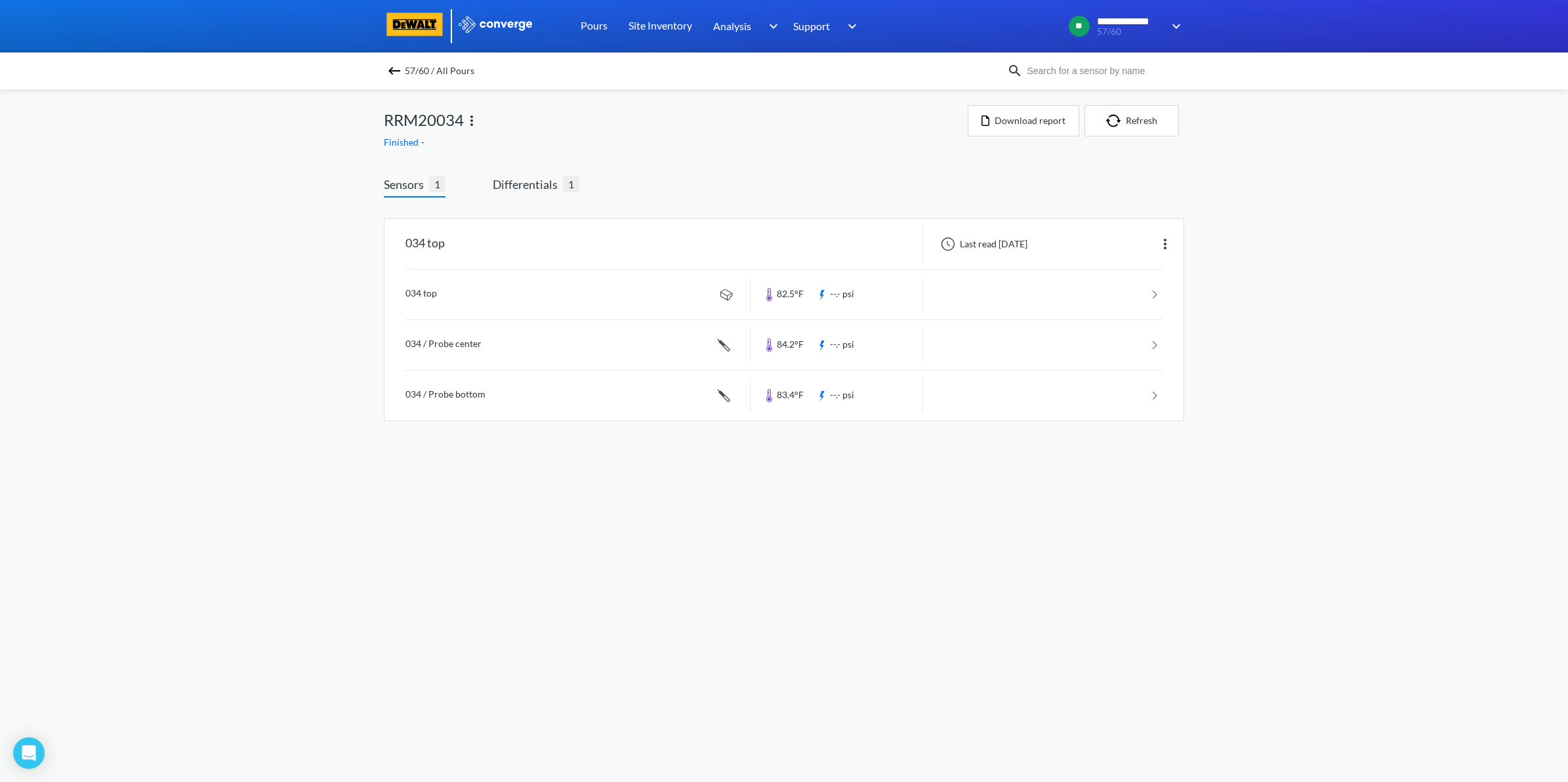
click at [394, 79] on div "57/60 / All Pours" at bounding box center [695, 70] width 623 height 19
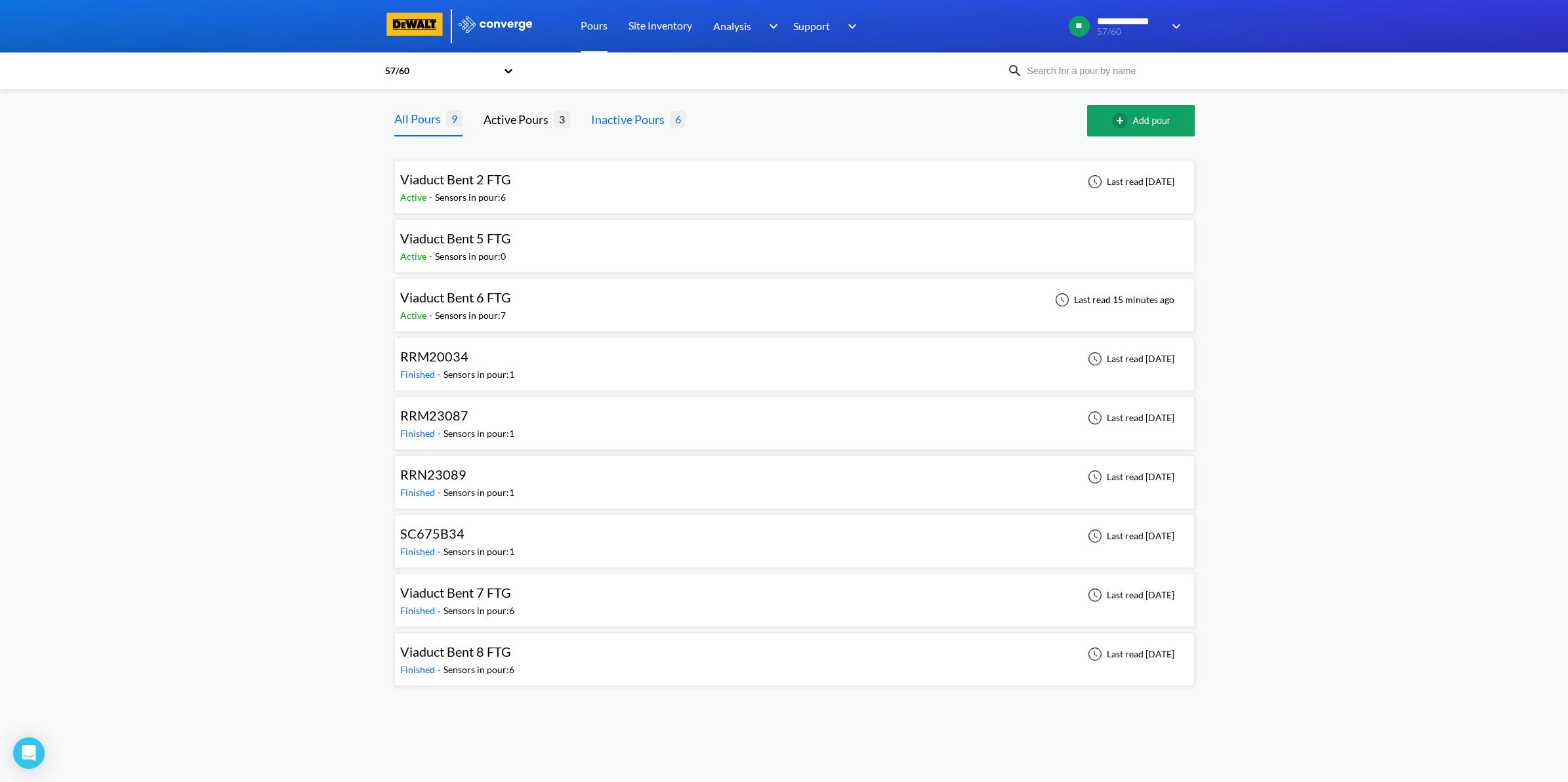
click at [641, 109] on div "Inactive Pours 6" at bounding box center [638, 121] width 95 height 31
click at [640, 115] on div "Inactive Pours" at bounding box center [630, 119] width 79 height 19
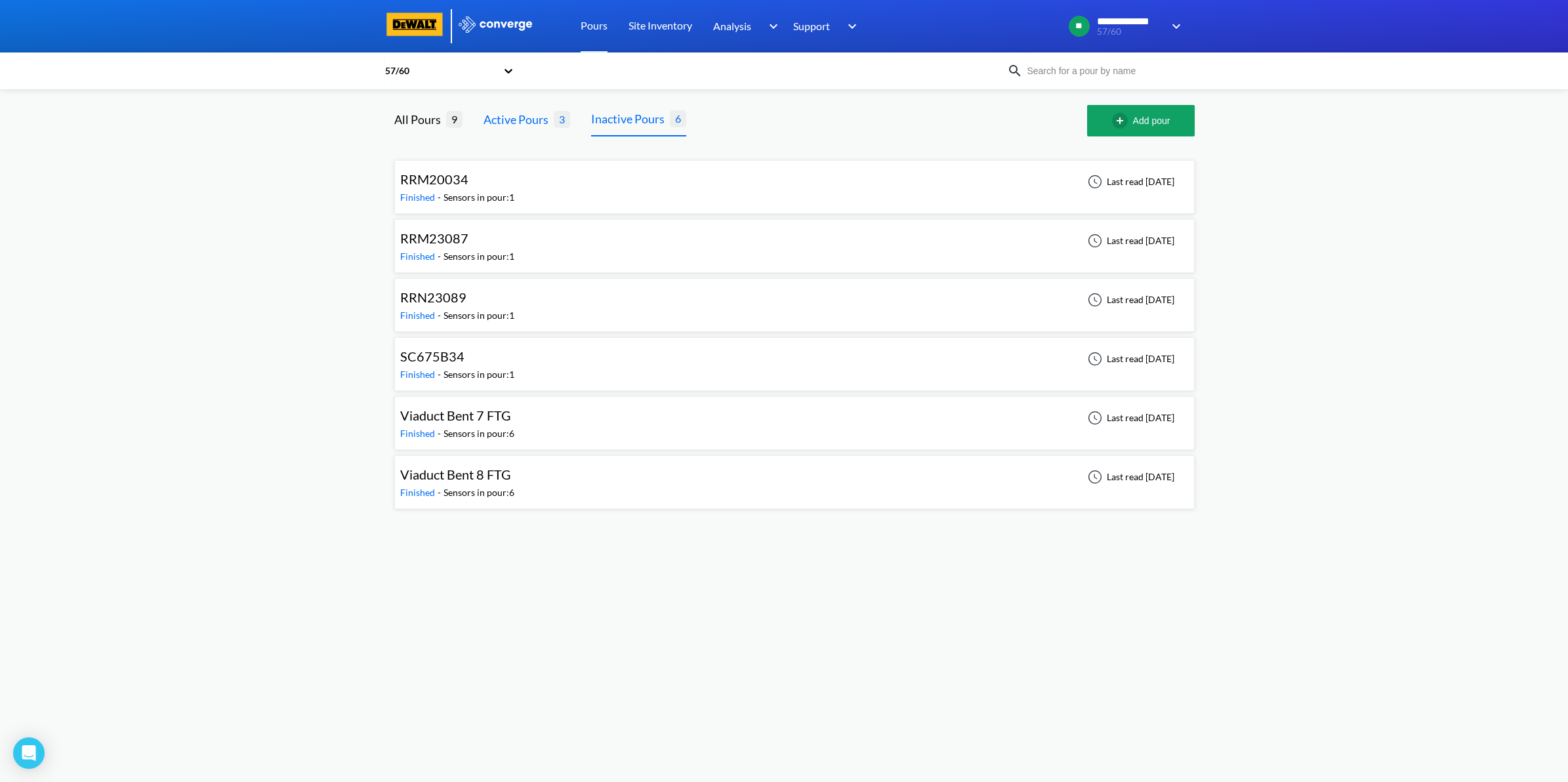
click at [530, 118] on div "Active Pours" at bounding box center [518, 119] width 70 height 19
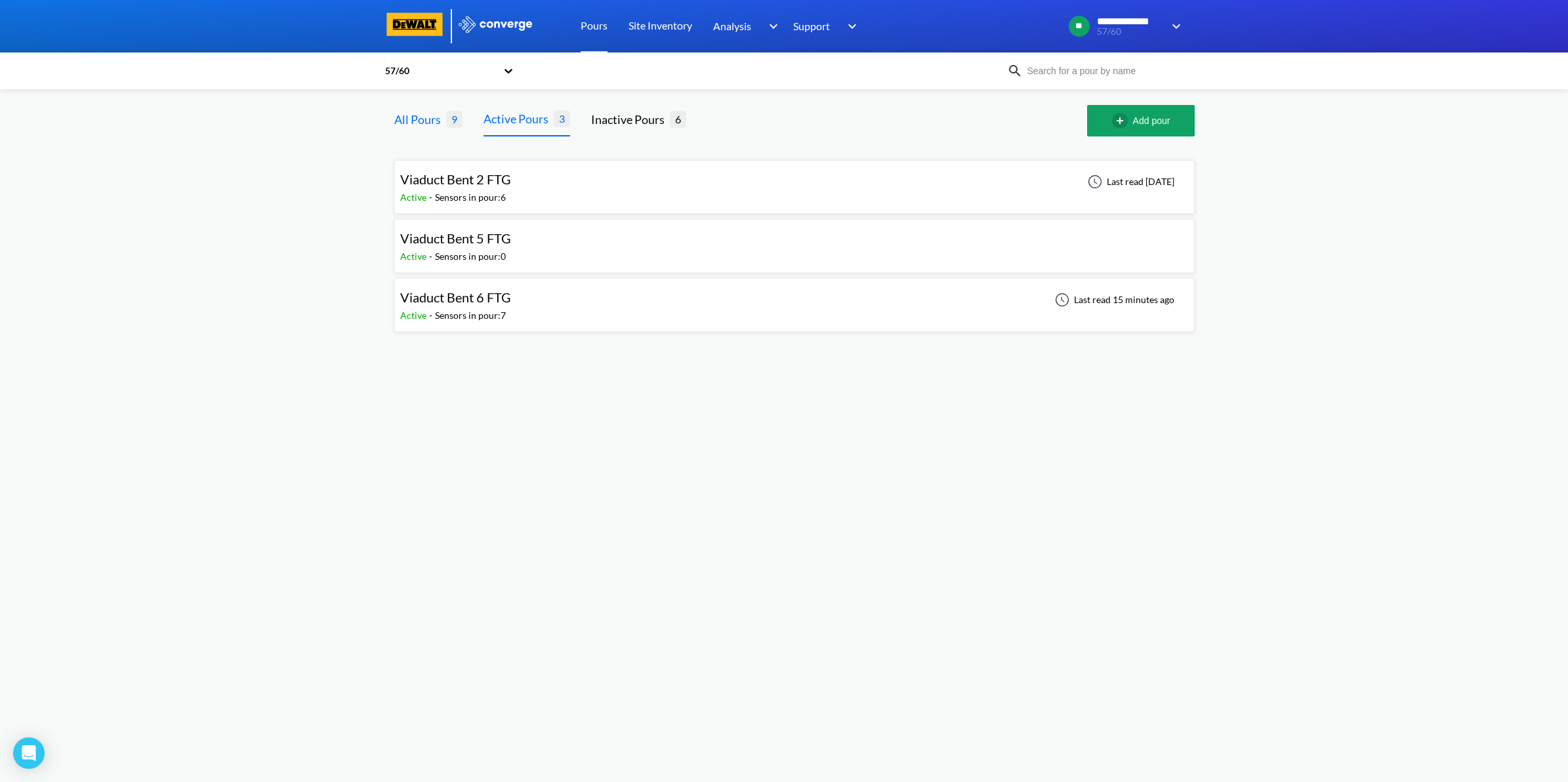
click at [433, 125] on div "All Pours" at bounding box center [420, 119] width 52 height 19
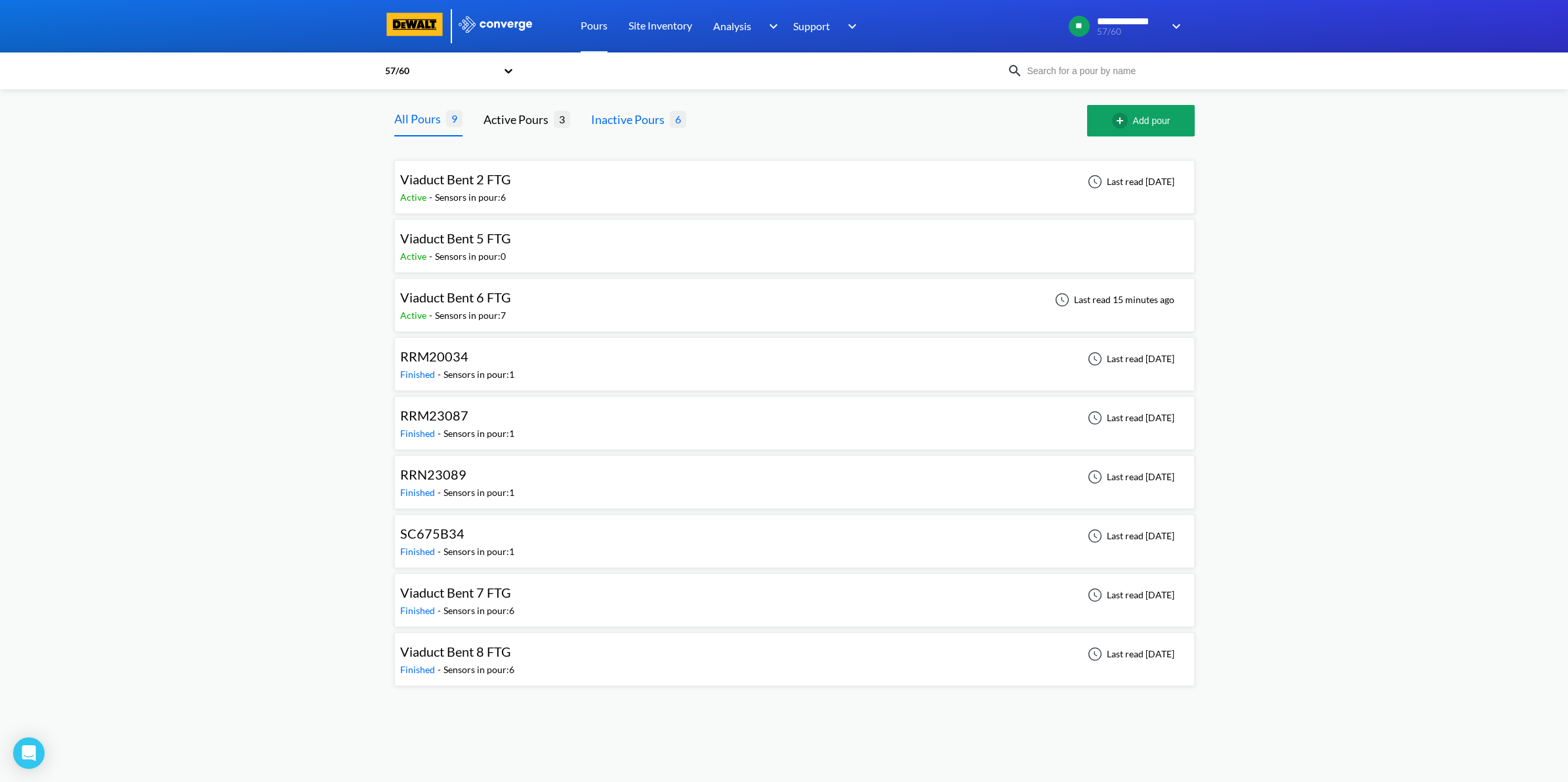
click at [623, 115] on div "Inactive Pours" at bounding box center [630, 119] width 79 height 19
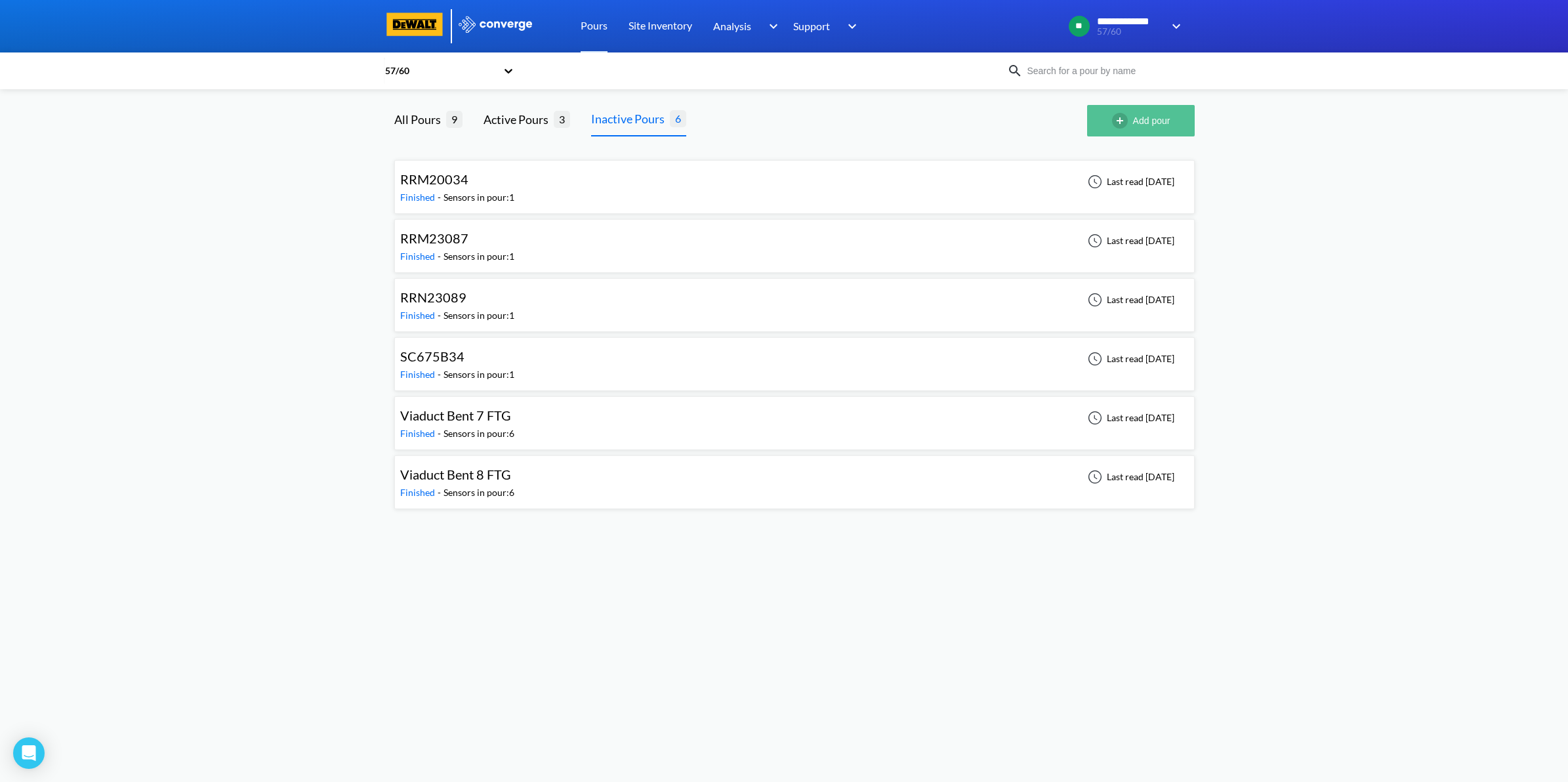
click at [1118, 119] on img "button" at bounding box center [1123, 121] width 21 height 16
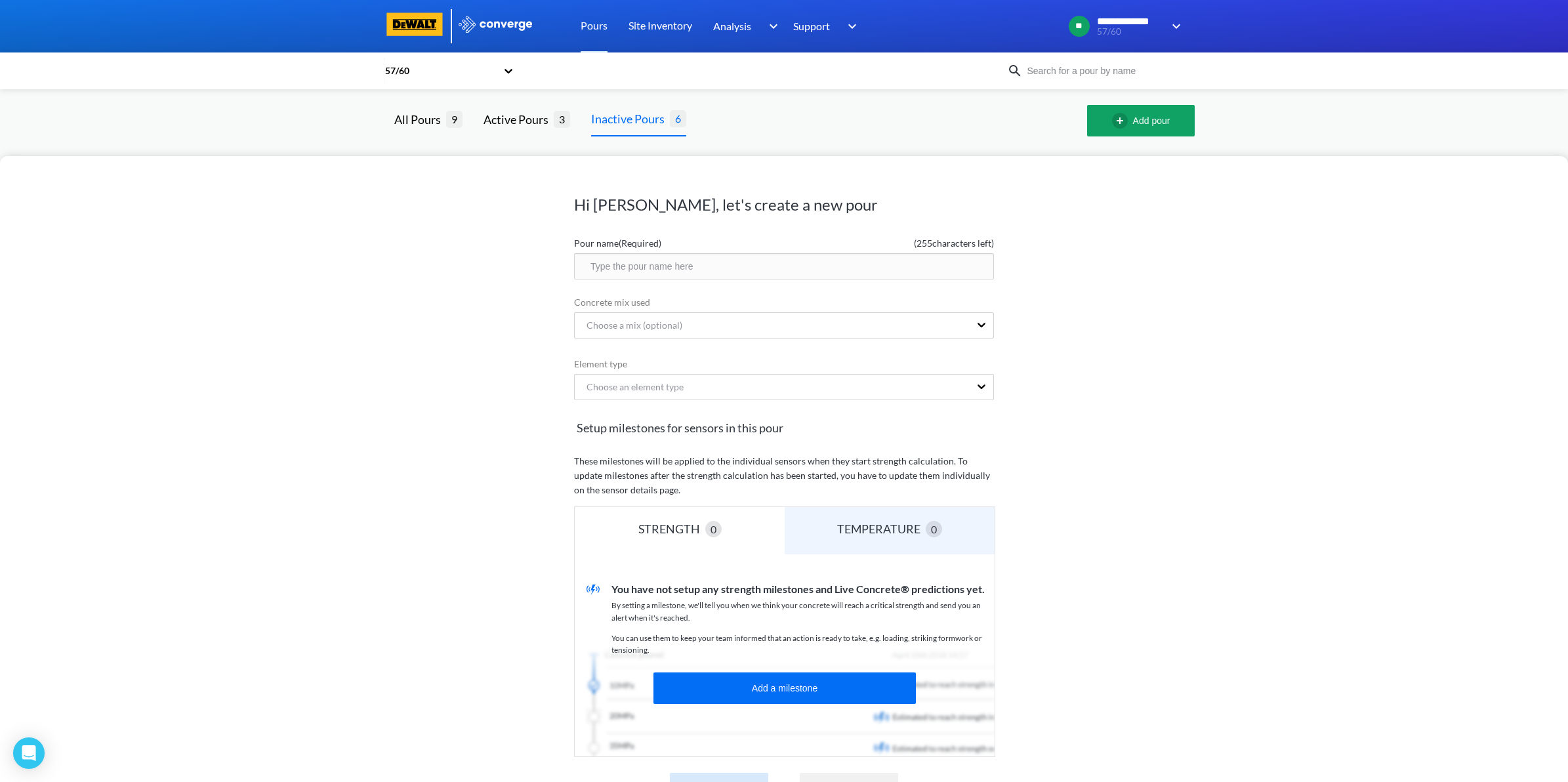
click at [870, 123] on div "Hi [PERSON_NAME], let's create a new pour Pour name (Required) ( 255 characters…" at bounding box center [784, 391] width 1568 height 782
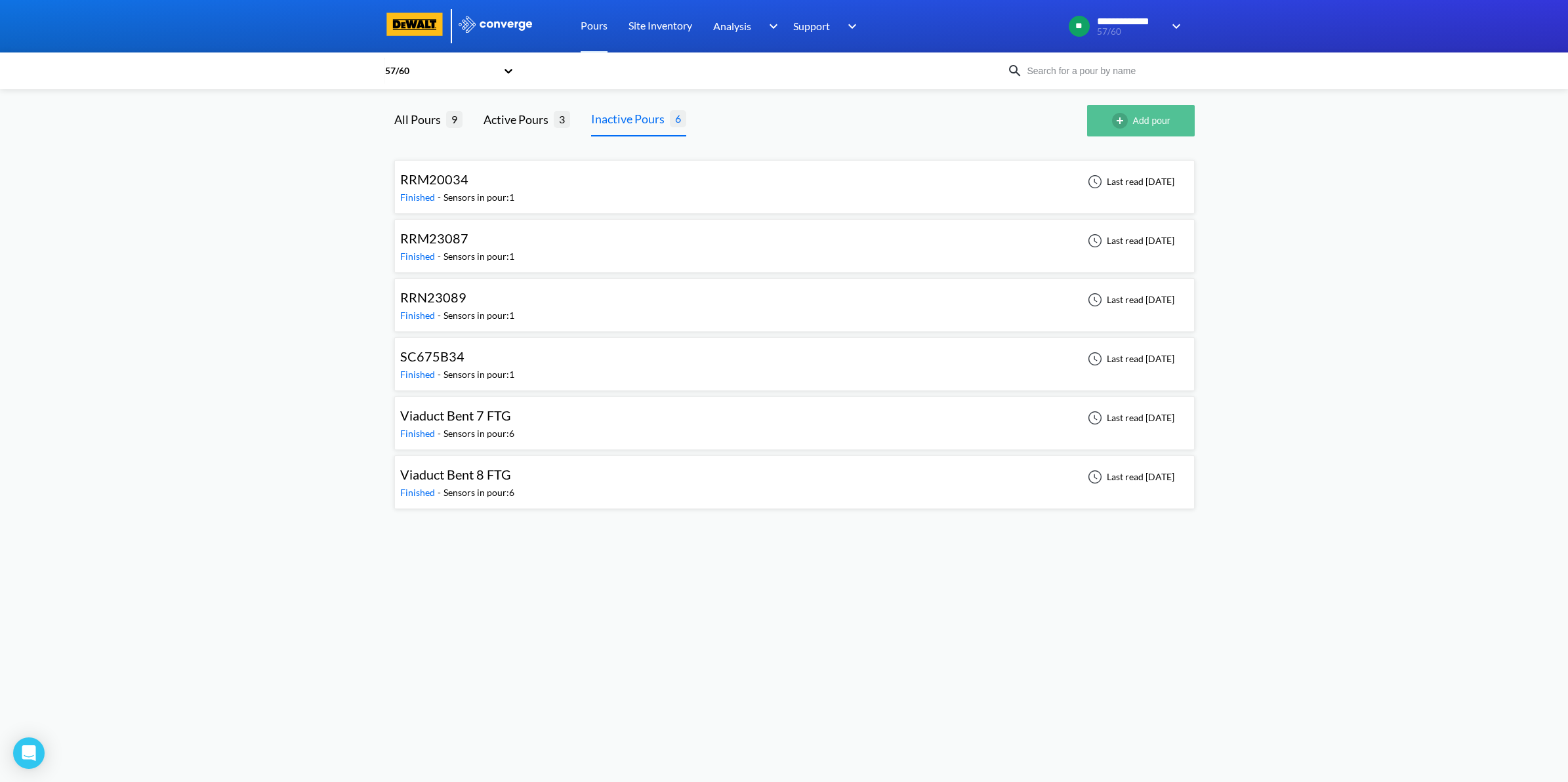
click at [1142, 121] on button "Add pour" at bounding box center [1141, 121] width 107 height 31
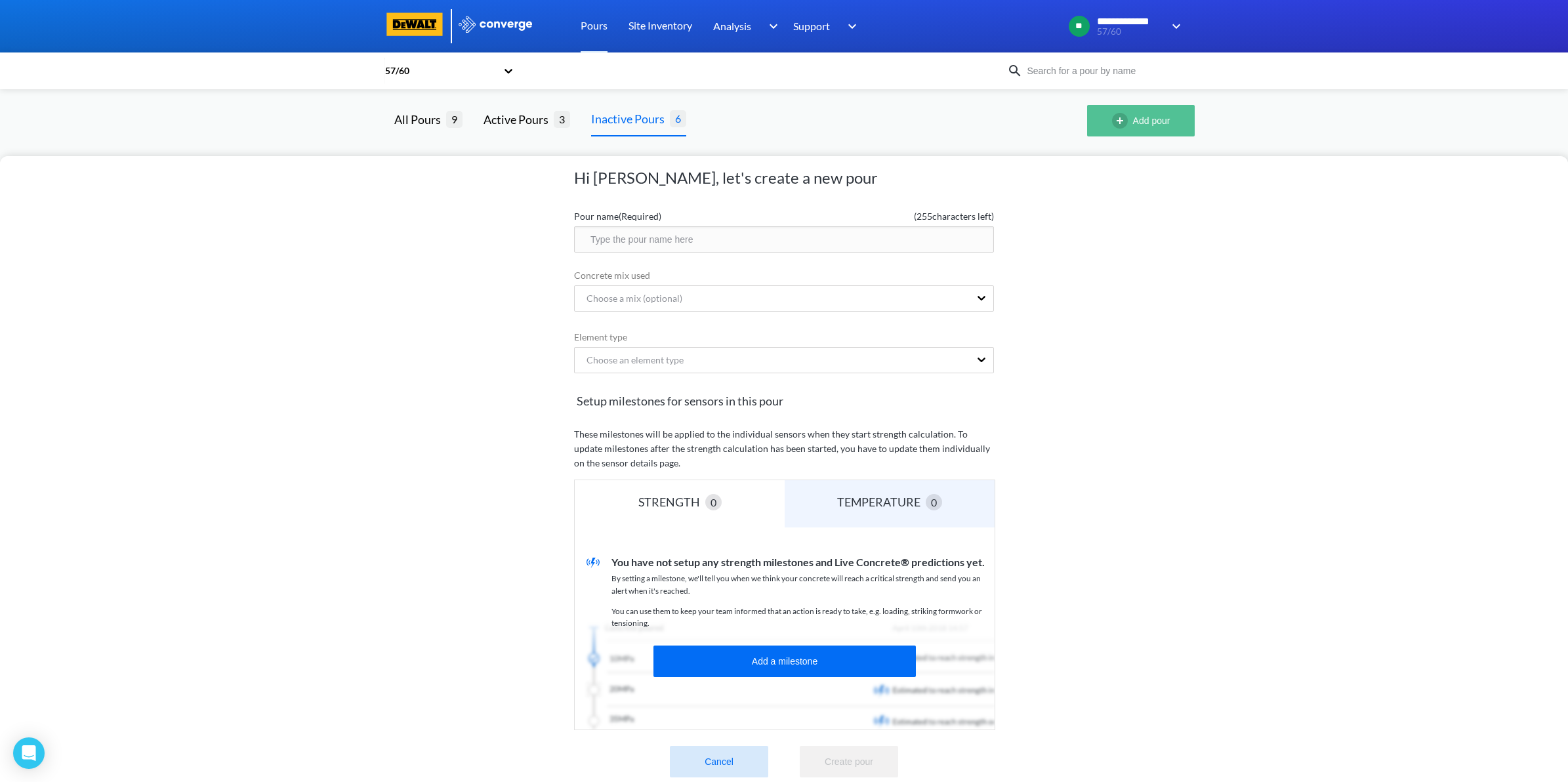
scroll to position [54, 0]
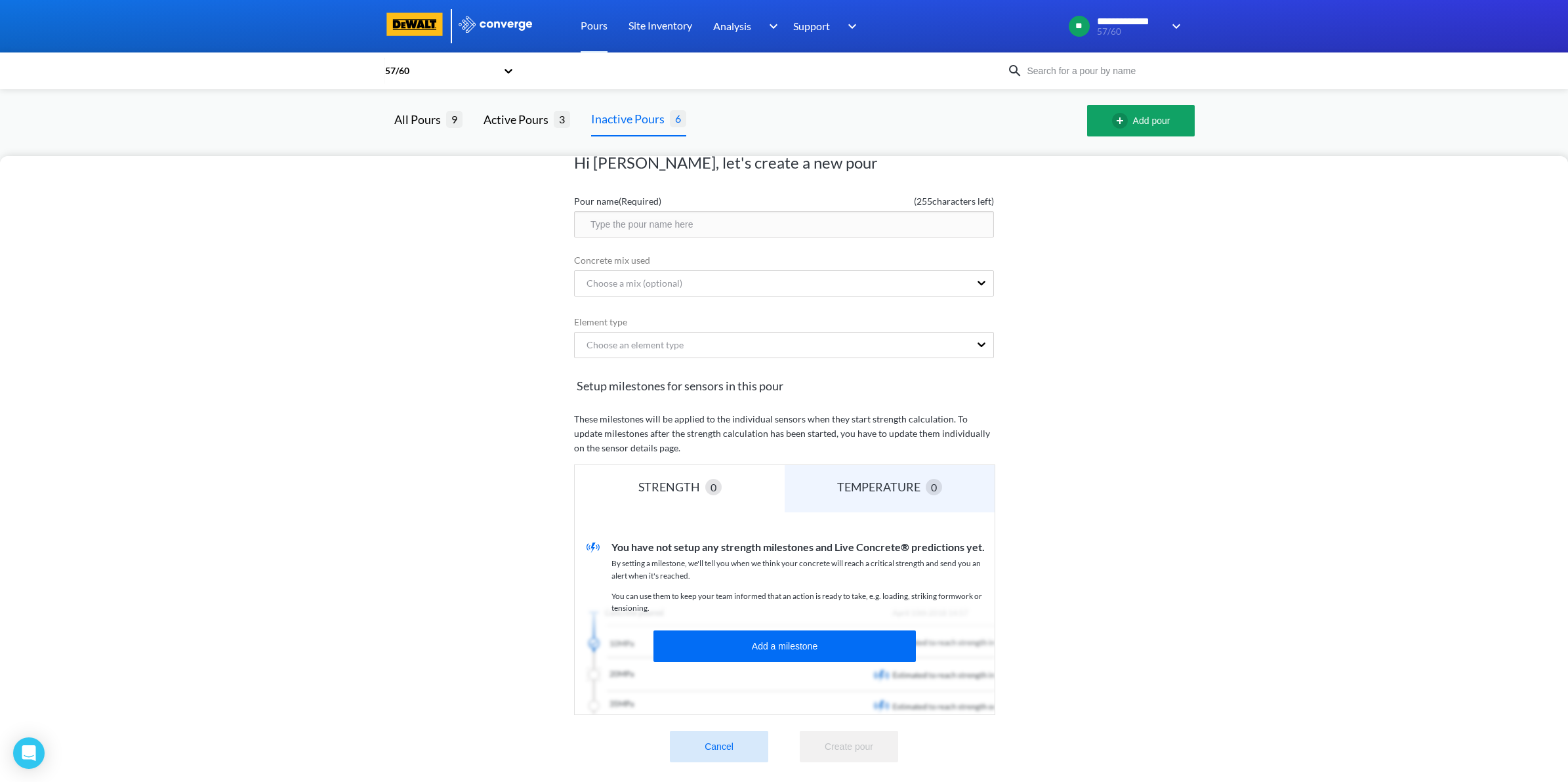
drag, startPoint x: 699, startPoint y: 743, endPoint x: 707, endPoint y: 728, distance: 17.0
click at [699, 744] on button "Cancel" at bounding box center [718, 747] width 99 height 31
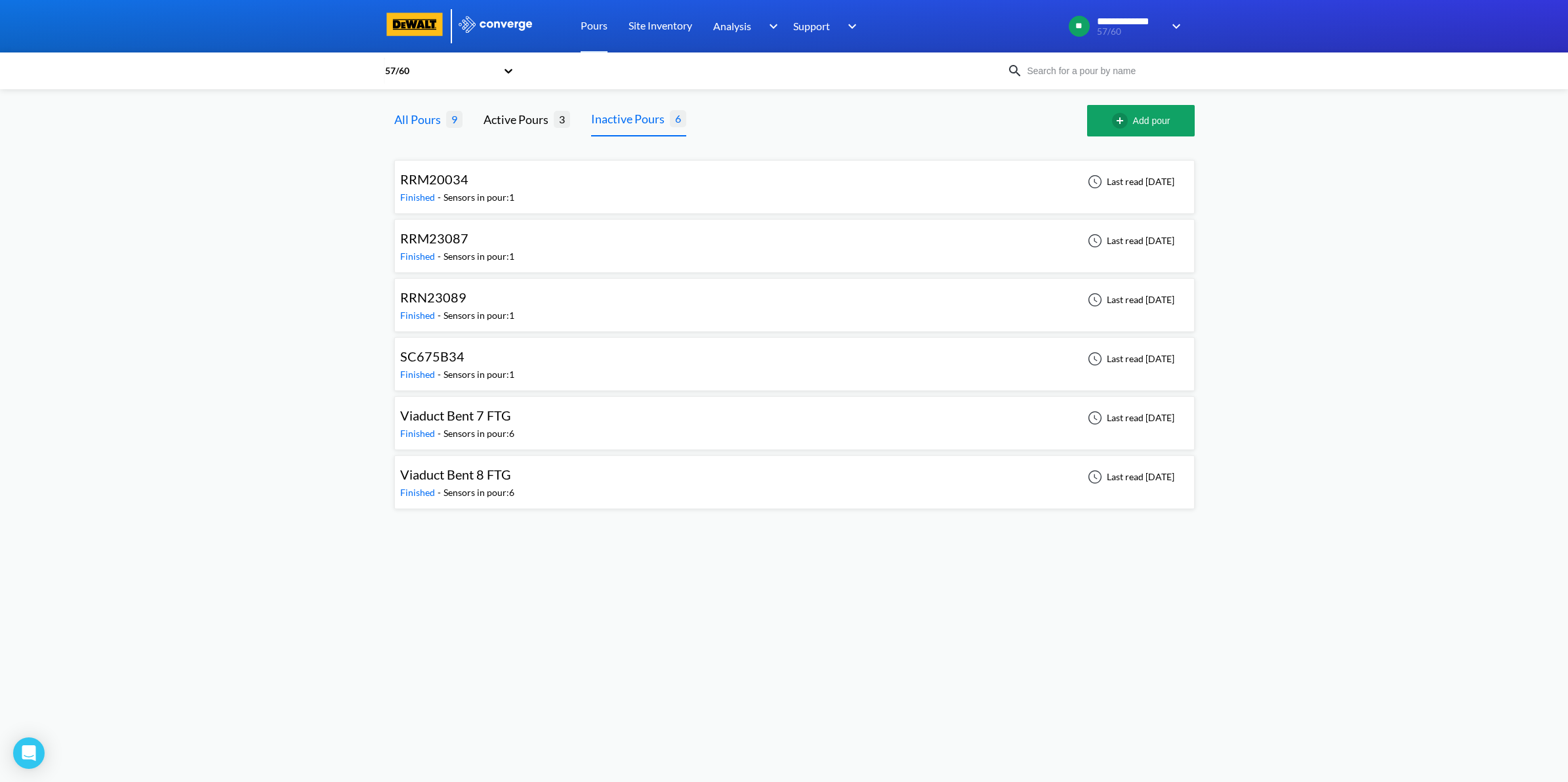
drag, startPoint x: 418, startPoint y: 127, endPoint x: 423, endPoint y: 123, distance: 6.4
click at [418, 126] on div "All Pours" at bounding box center [420, 119] width 52 height 19
